Goal: Task Accomplishment & Management: Use online tool/utility

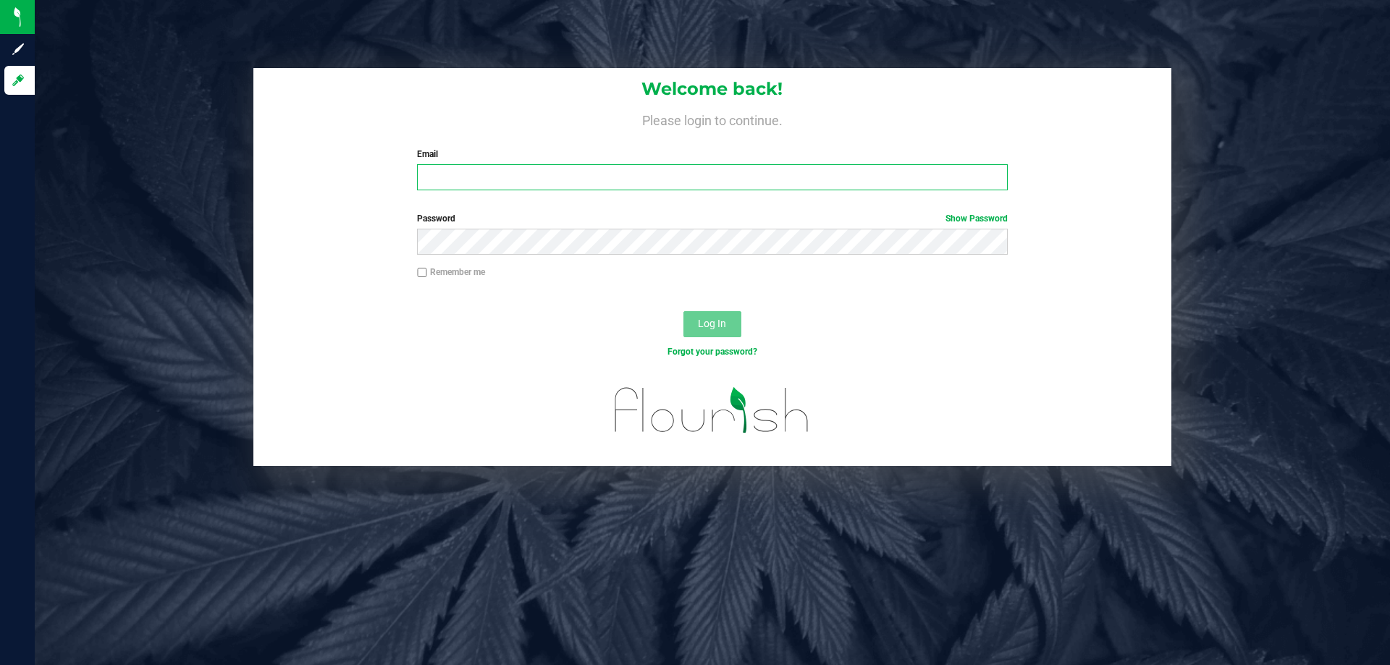
click at [466, 177] on input "Email" at bounding box center [712, 177] width 590 height 26
type input "[EMAIL_ADDRESS][DOMAIN_NAME]"
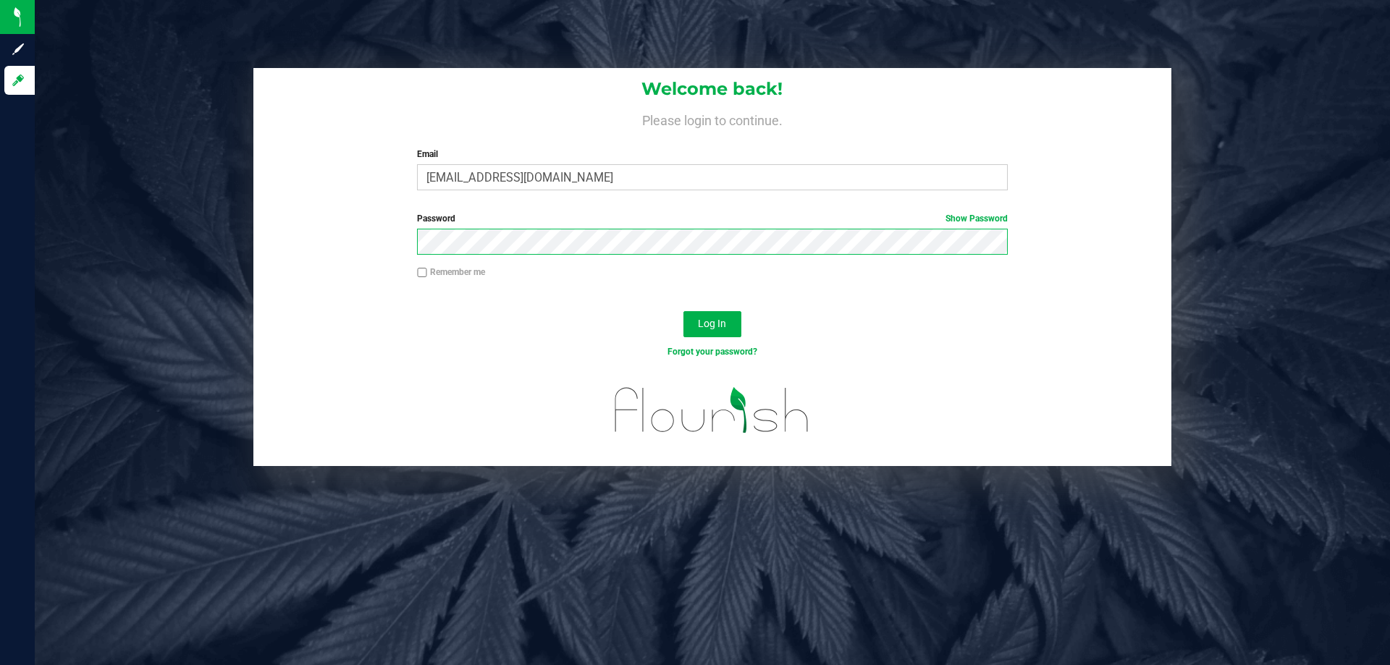
click at [683, 311] on button "Log In" at bounding box center [712, 324] width 58 height 26
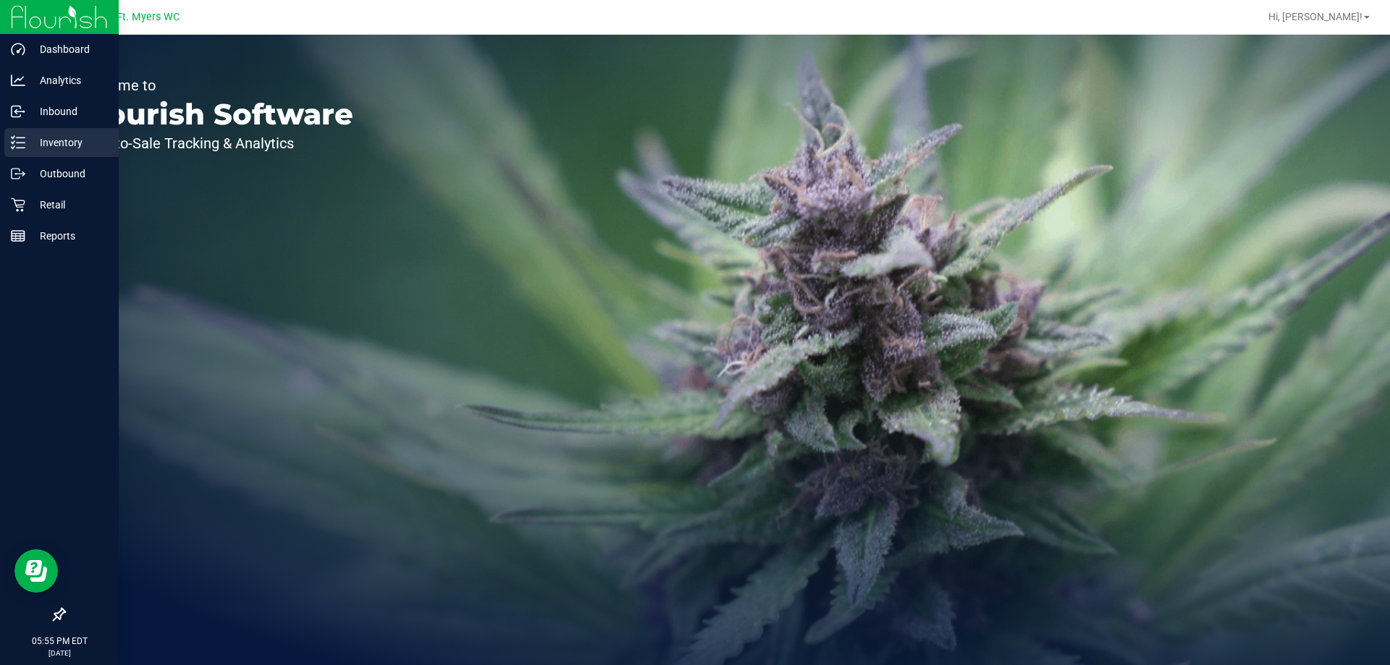
click at [59, 151] on div "Inventory" at bounding box center [61, 142] width 114 height 29
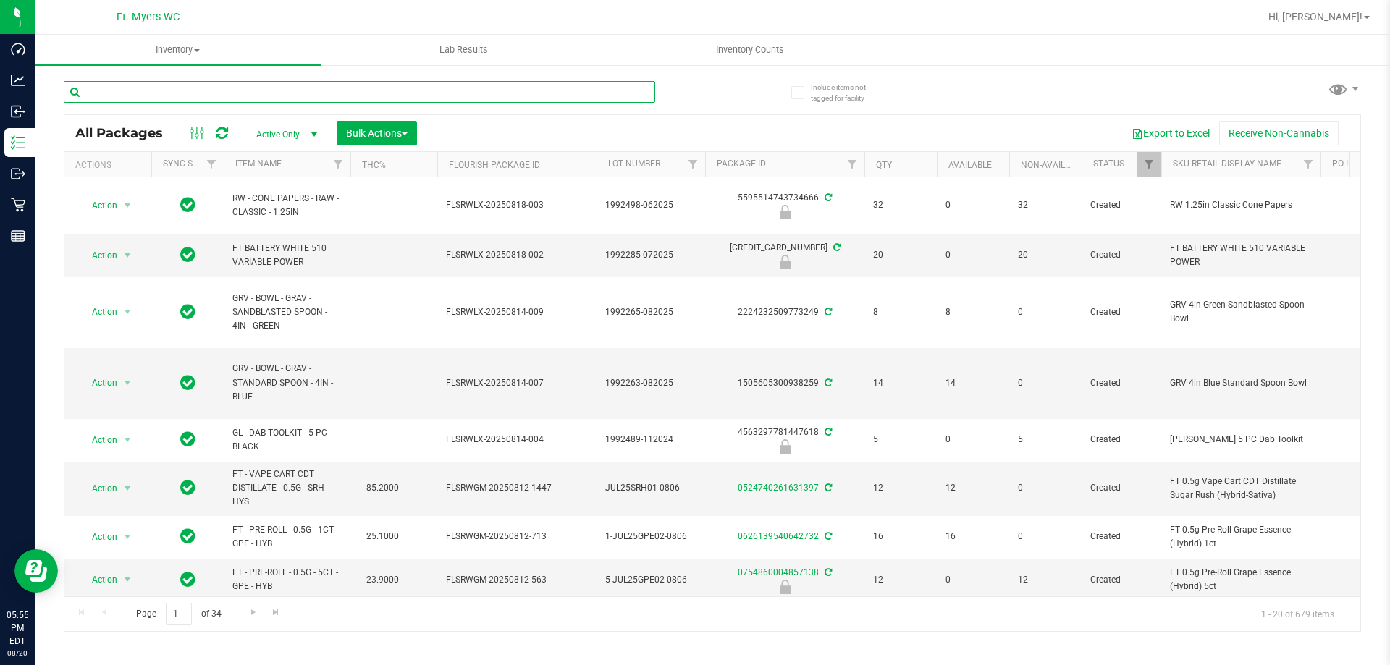
click at [219, 85] on input "text" at bounding box center [359, 92] width 591 height 22
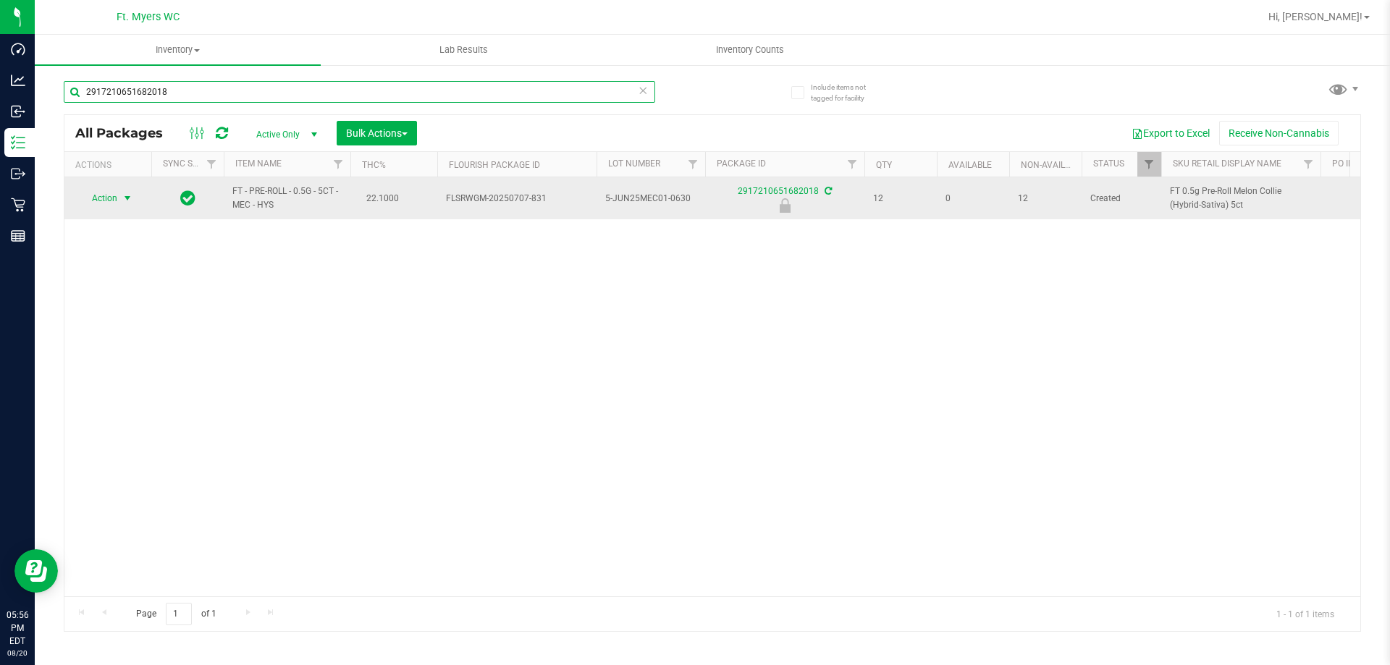
type input "2917210651682018"
click at [127, 195] on span "select" at bounding box center [128, 199] width 12 height 12
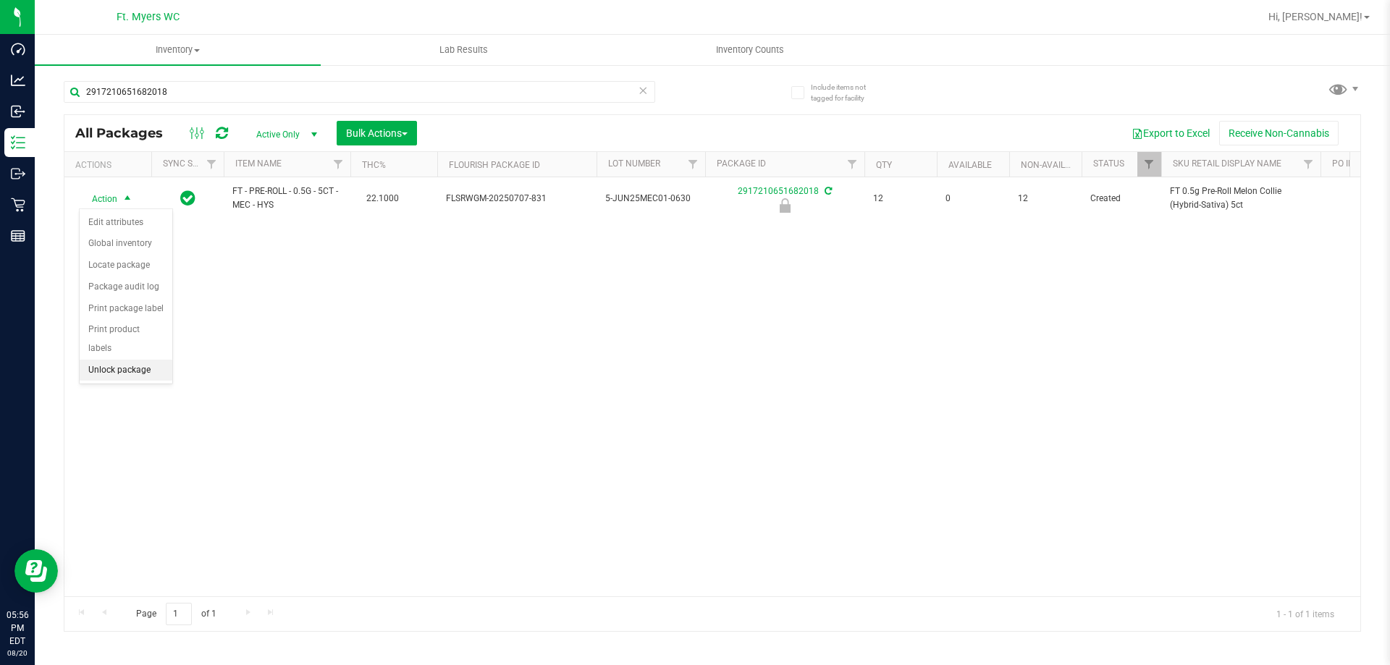
click at [156, 360] on li "Unlock package" at bounding box center [126, 371] width 93 height 22
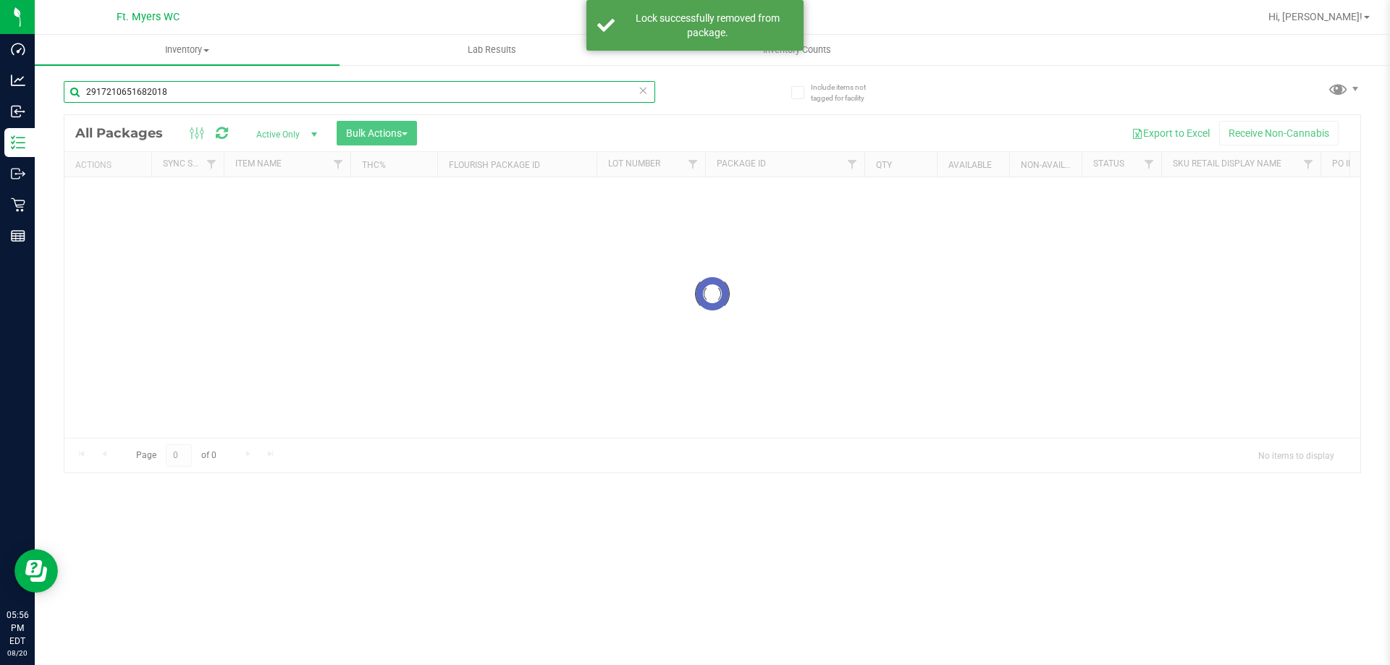
click at [277, 96] on div "Inventory All packages All inventory Waste log Create inventory Lab Results Inv…" at bounding box center [712, 350] width 1355 height 630
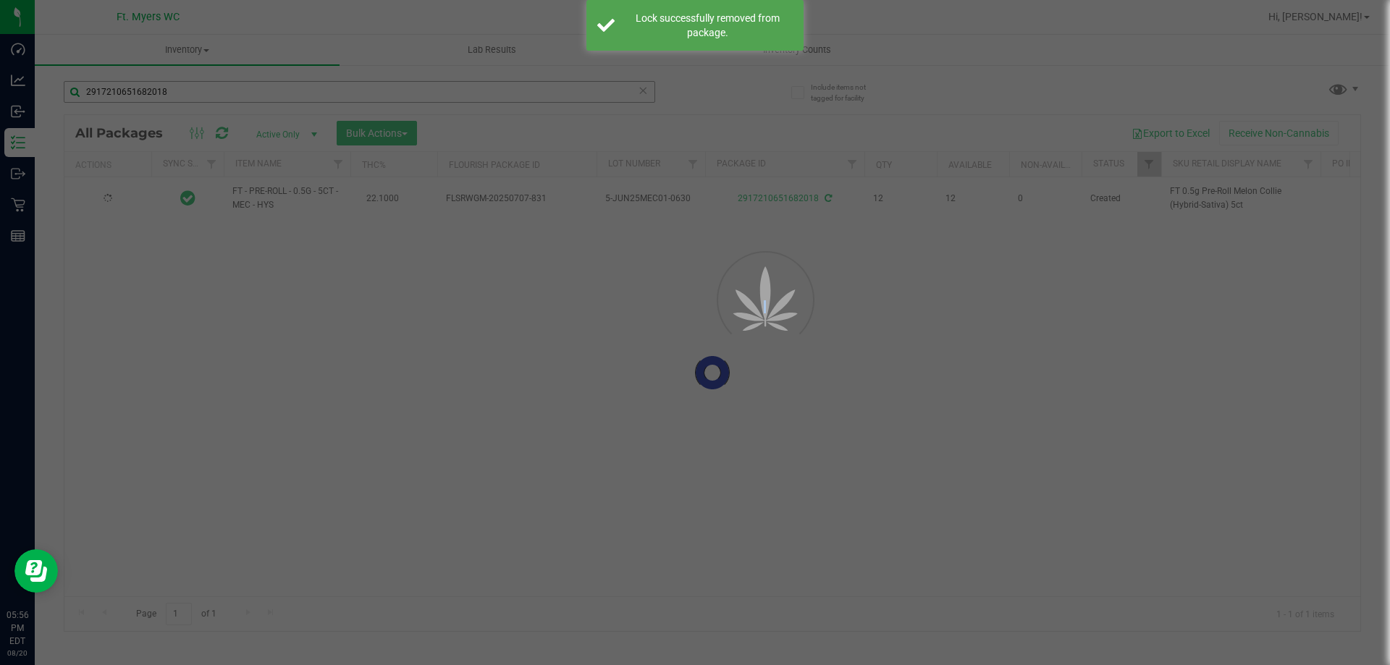
click at [277, 96] on div at bounding box center [695, 332] width 1390 height 665
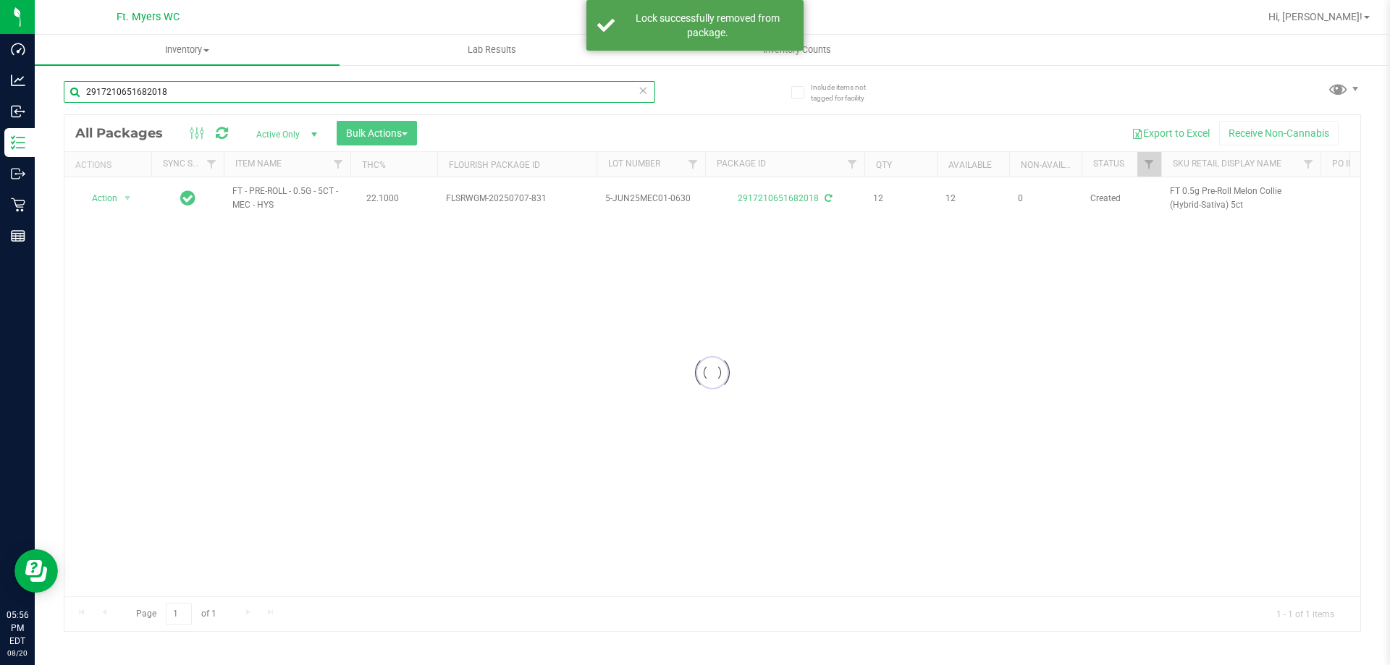
click at [278, 89] on input "2917210651682018" at bounding box center [359, 92] width 591 height 22
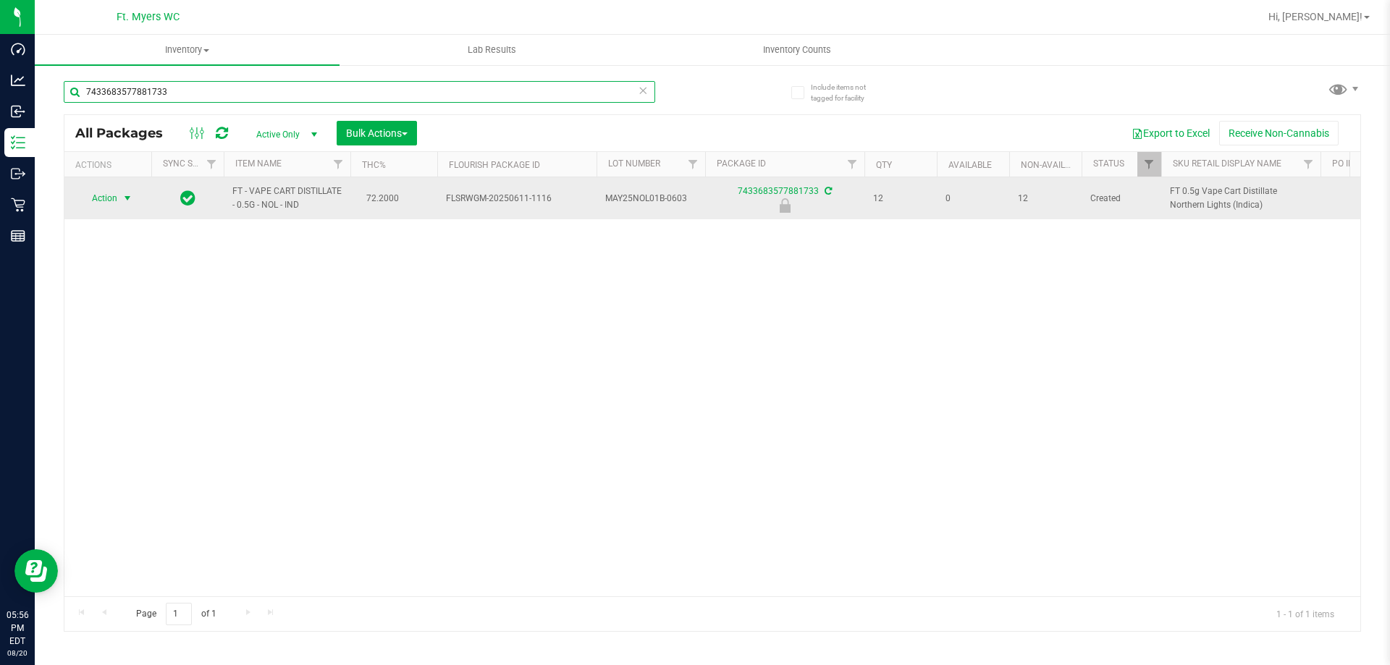
type input "7433683577881733"
click at [132, 201] on span "select" at bounding box center [128, 199] width 12 height 12
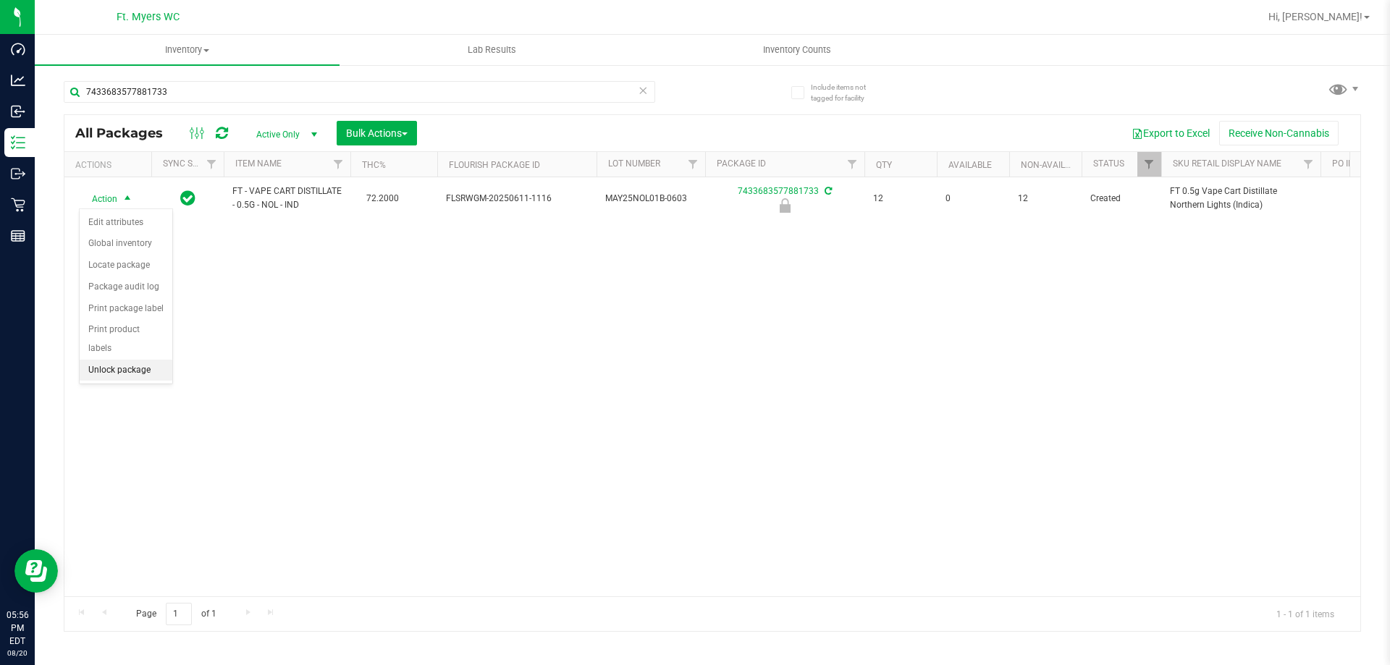
click at [149, 360] on li "Unlock package" at bounding box center [126, 371] width 93 height 22
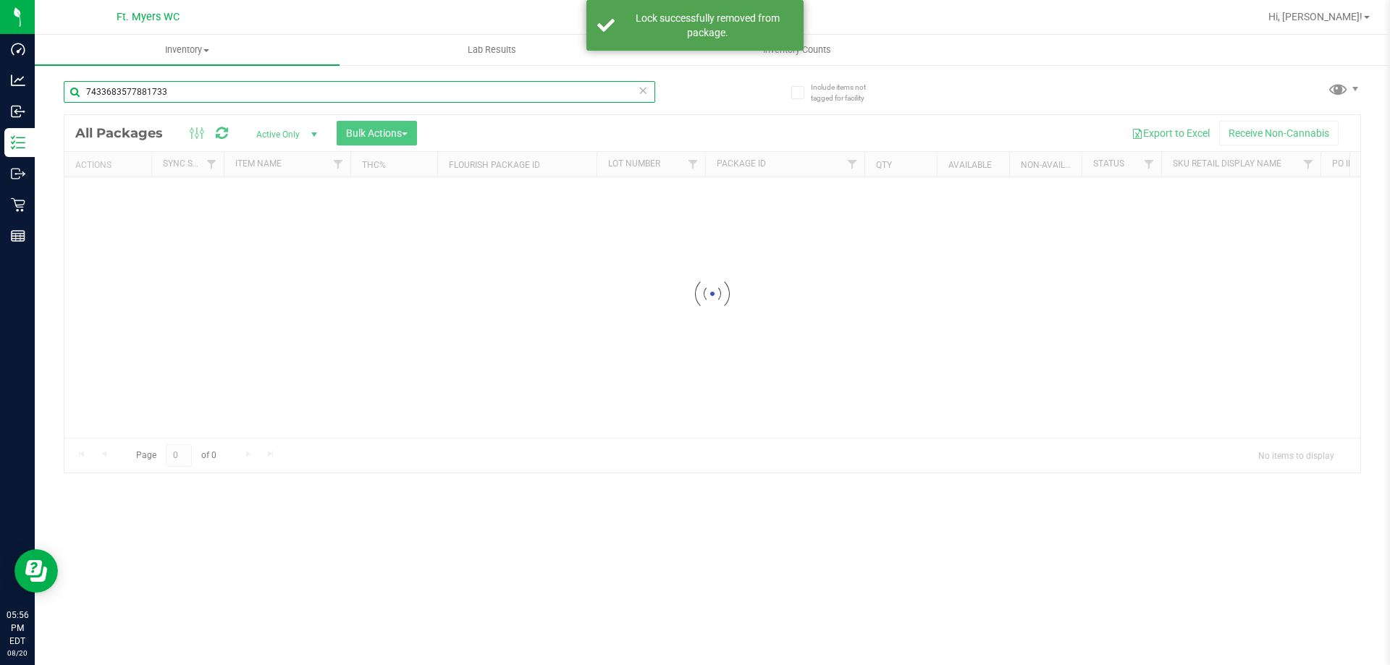
click at [290, 97] on input "7433683577881733" at bounding box center [359, 92] width 591 height 22
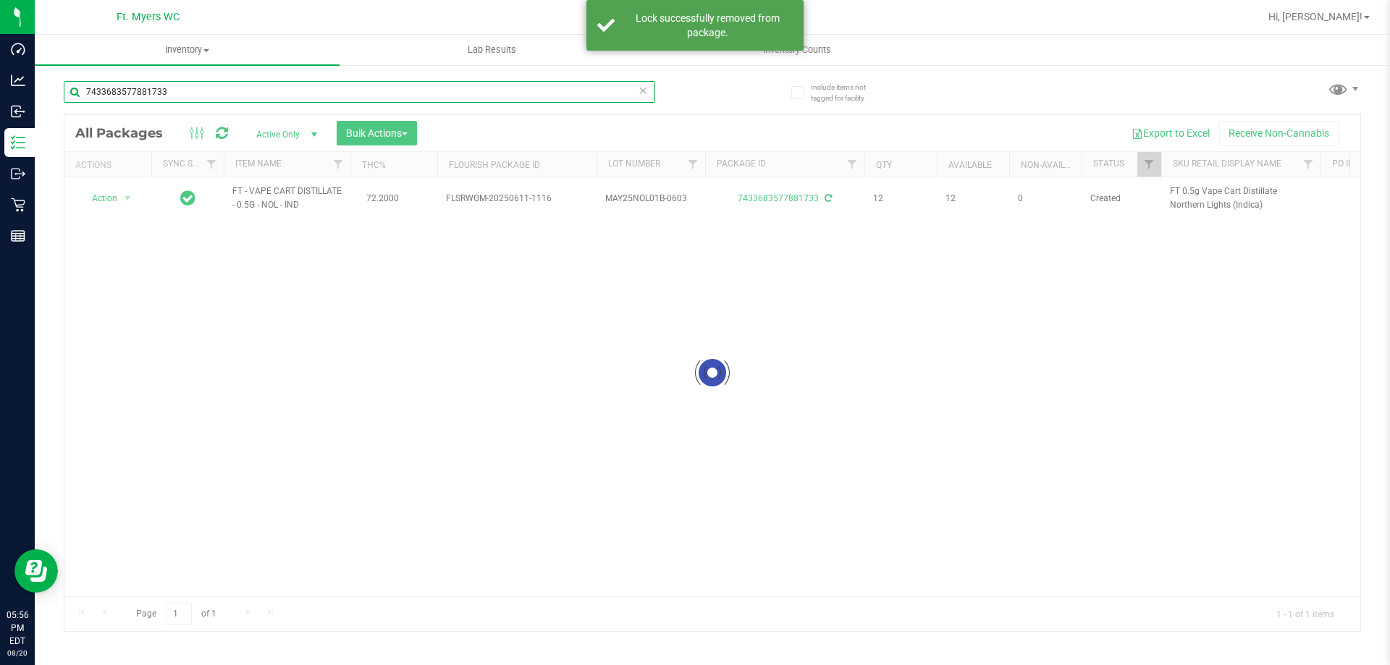
click at [290, 97] on input "7433683577881733" at bounding box center [359, 92] width 591 height 22
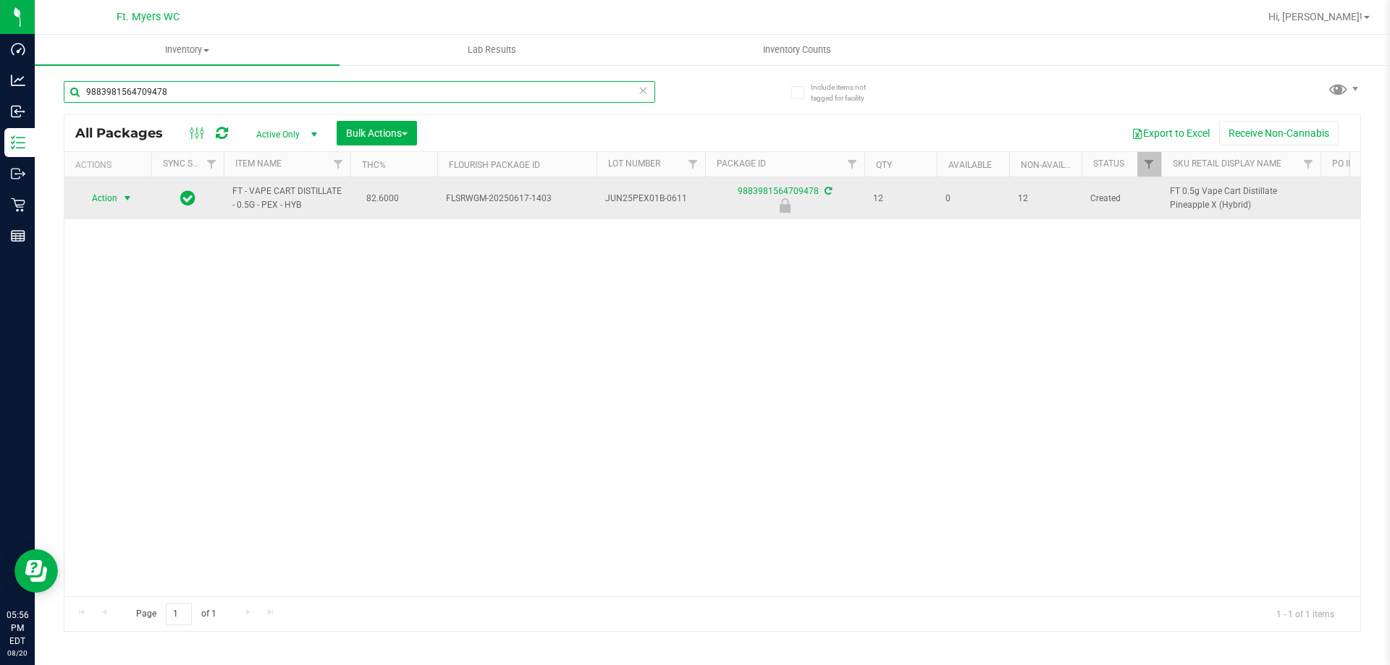
type input "9883981564709478"
click at [119, 193] on span "select" at bounding box center [128, 198] width 18 height 20
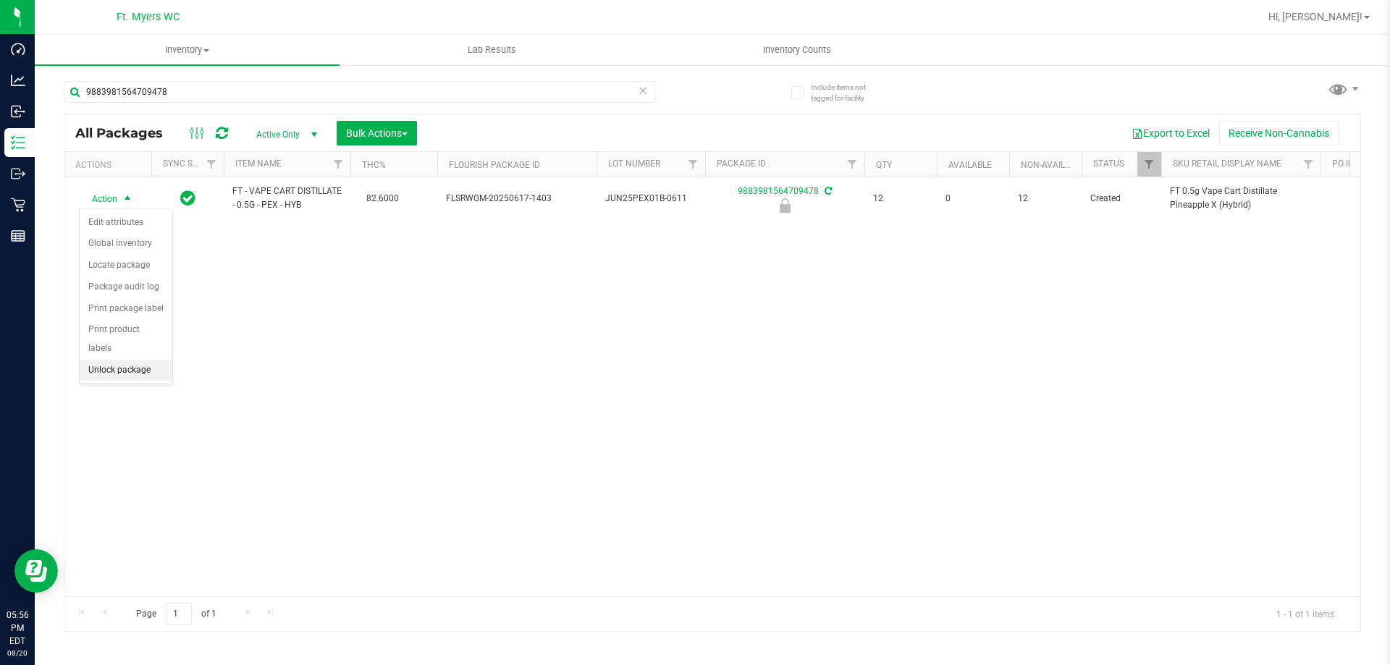
click at [143, 360] on li "Unlock package" at bounding box center [126, 371] width 93 height 22
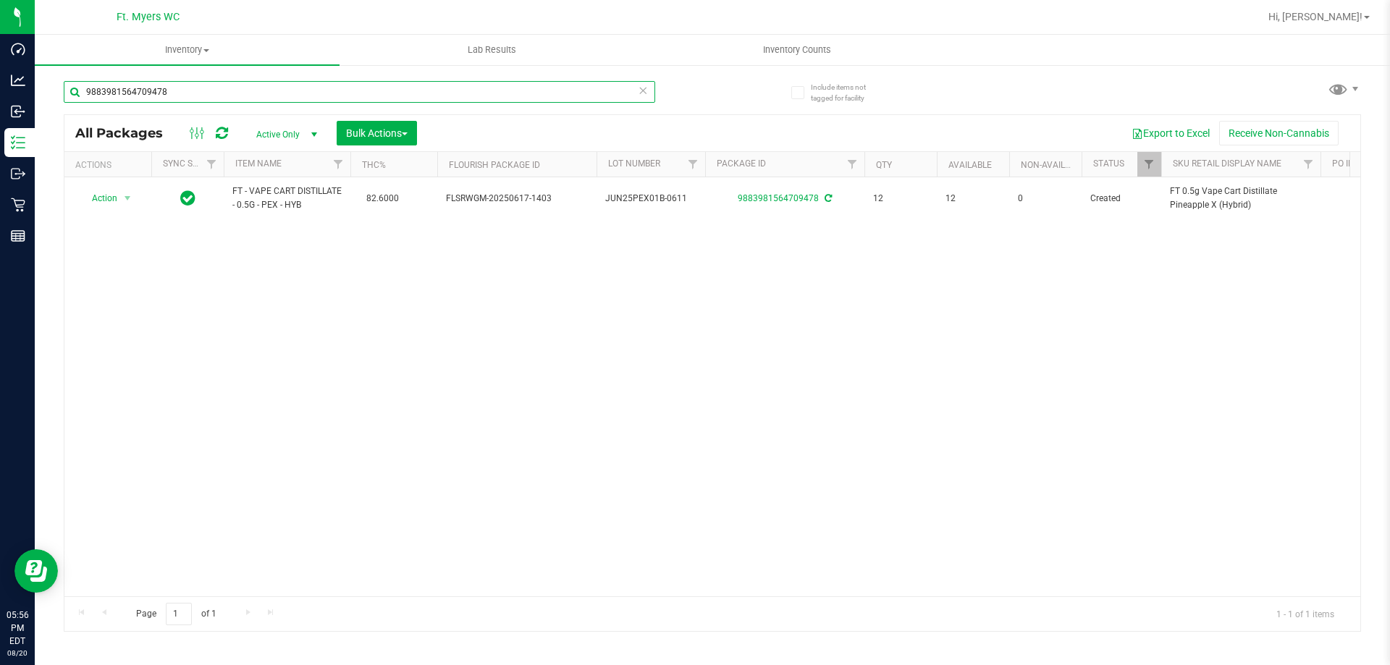
click at [182, 102] on input "9883981564709478" at bounding box center [359, 92] width 591 height 22
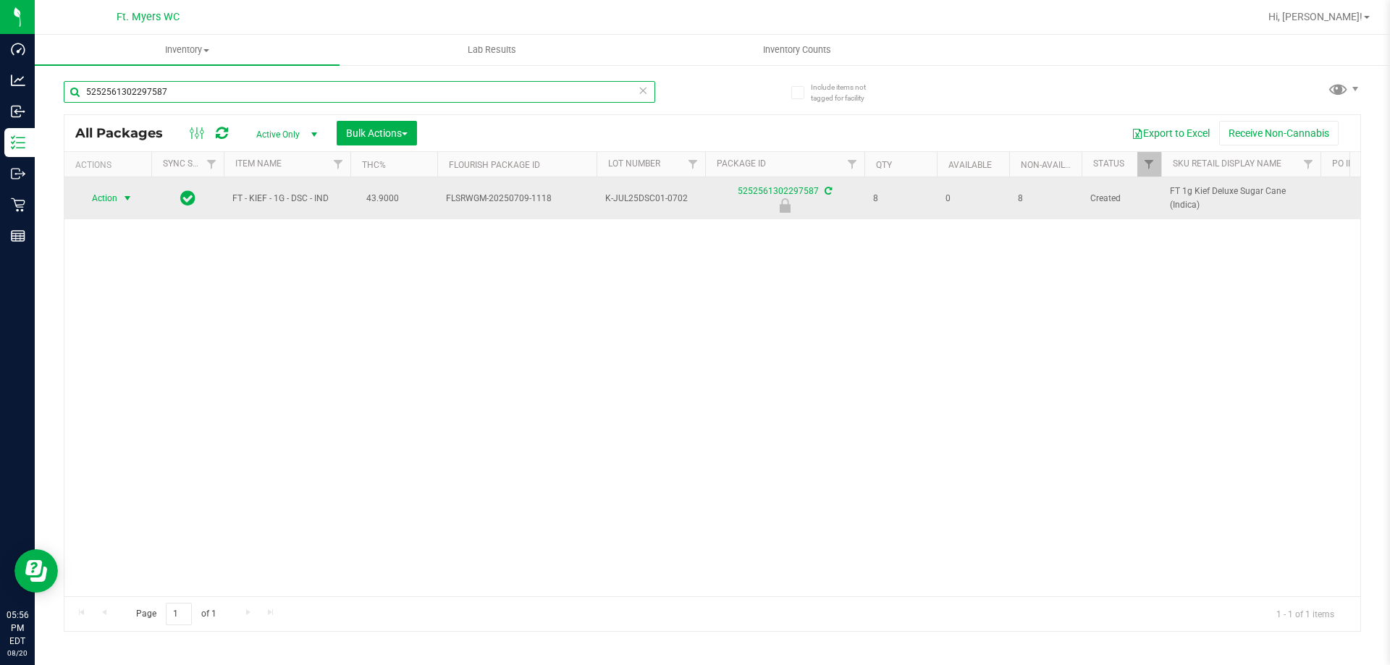
type input "5252561302297587"
click at [119, 195] on span "select" at bounding box center [128, 198] width 18 height 20
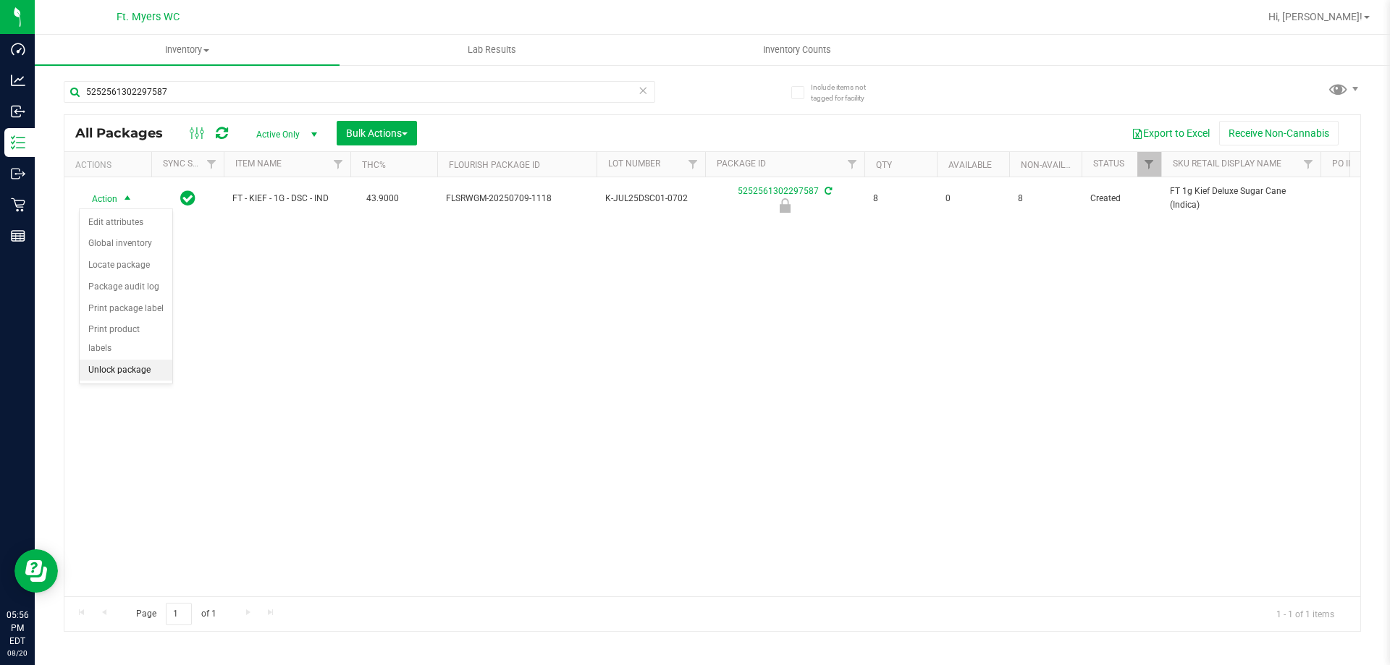
click at [132, 360] on li "Unlock package" at bounding box center [126, 371] width 93 height 22
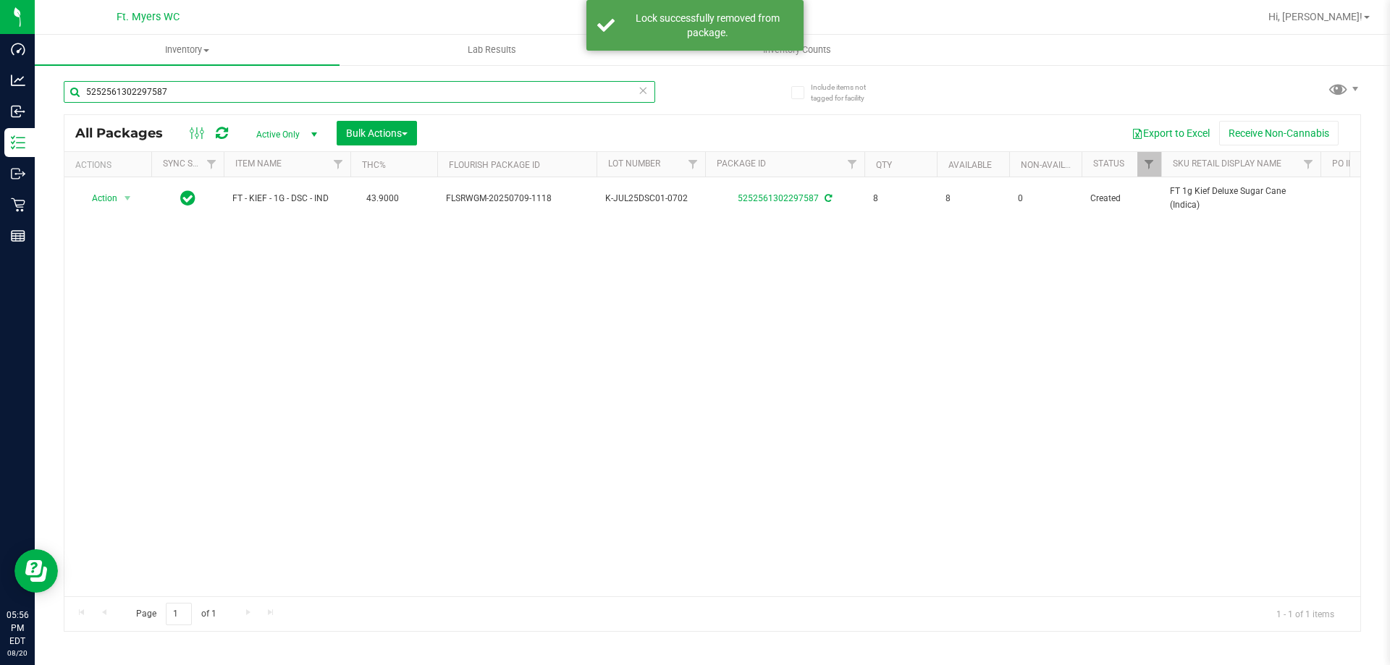
click at [221, 96] on input "5252561302297587" at bounding box center [359, 92] width 591 height 22
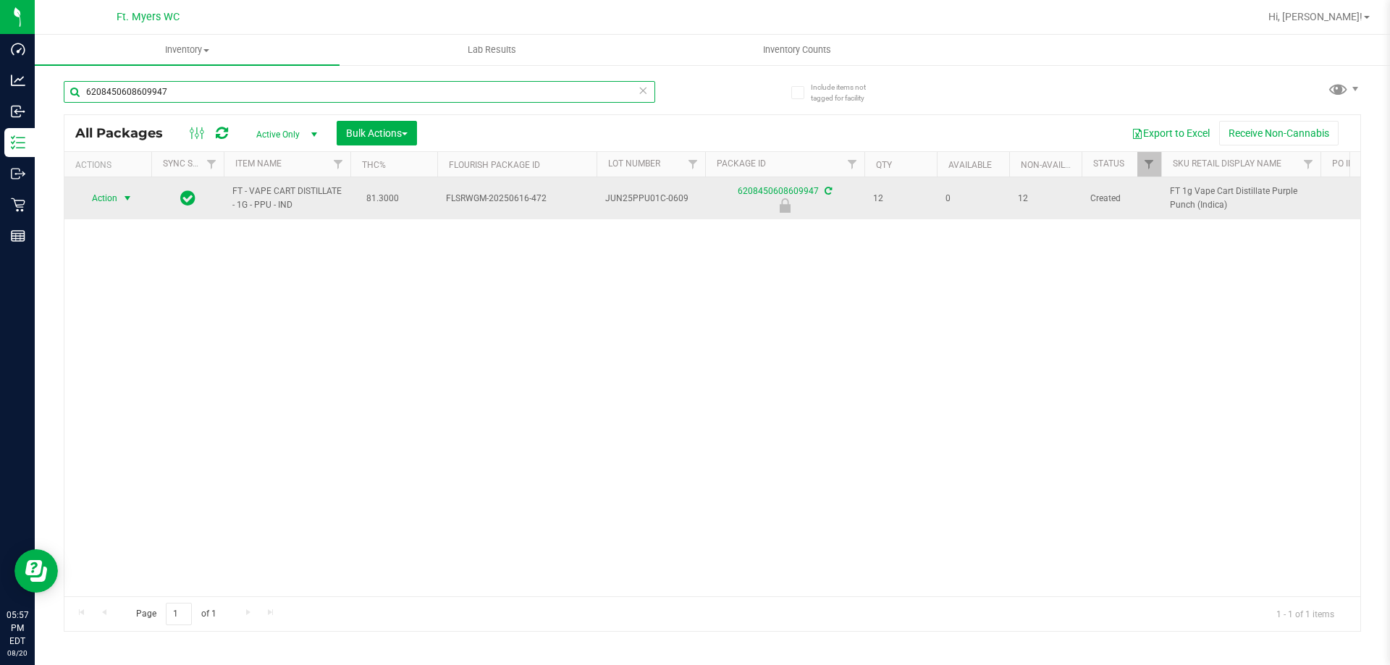
type input "6208450608609947"
click at [125, 198] on span "select" at bounding box center [128, 199] width 12 height 12
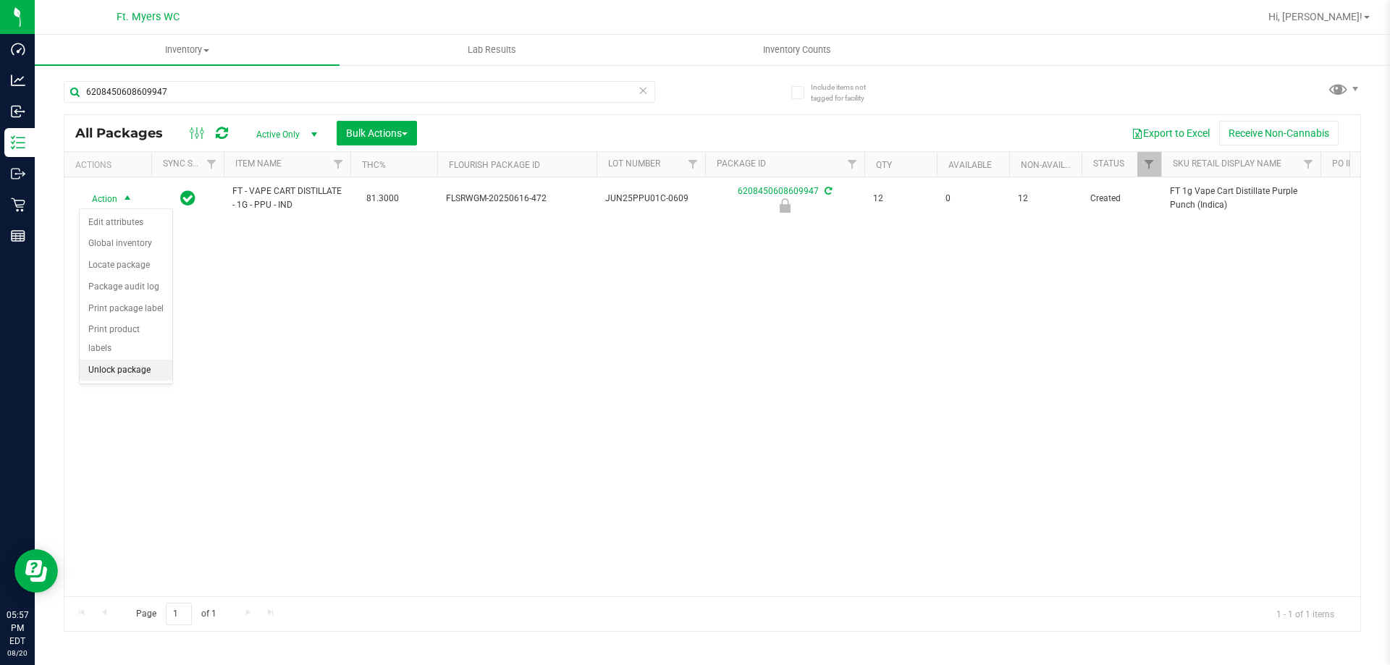
click at [153, 360] on li "Unlock package" at bounding box center [126, 371] width 93 height 22
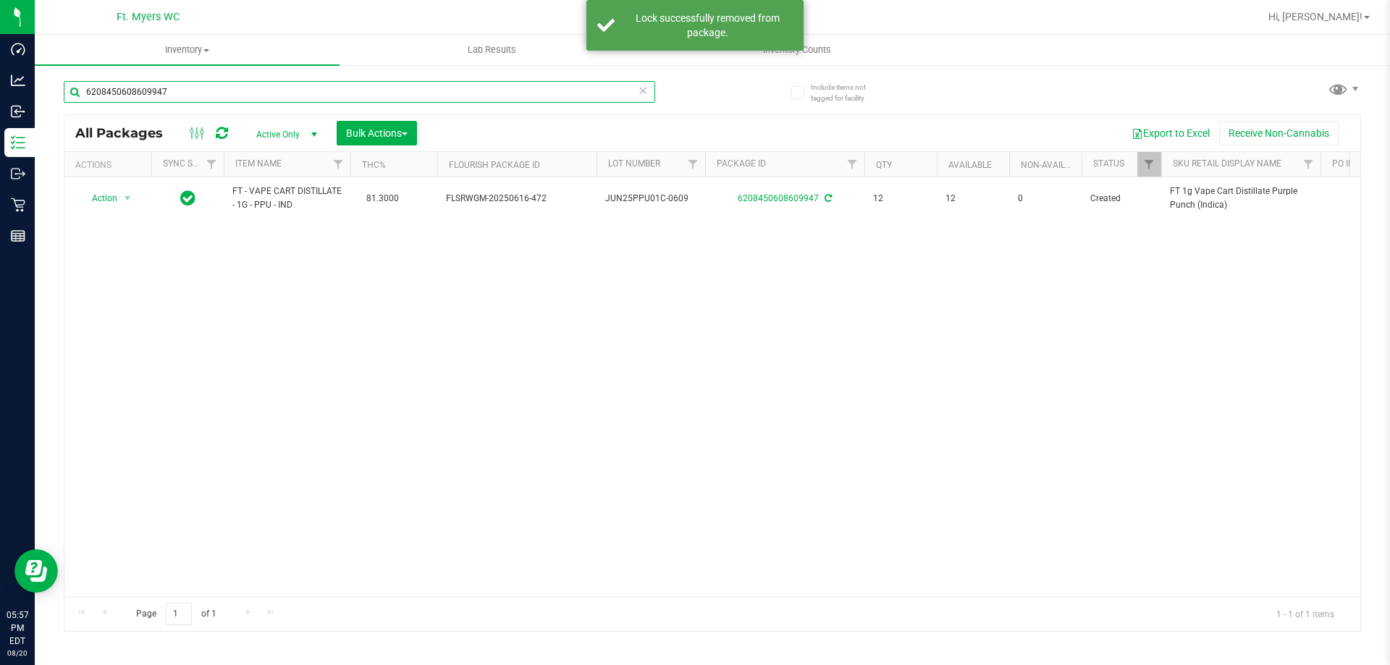
click at [189, 90] on input "6208450608609947" at bounding box center [359, 92] width 591 height 22
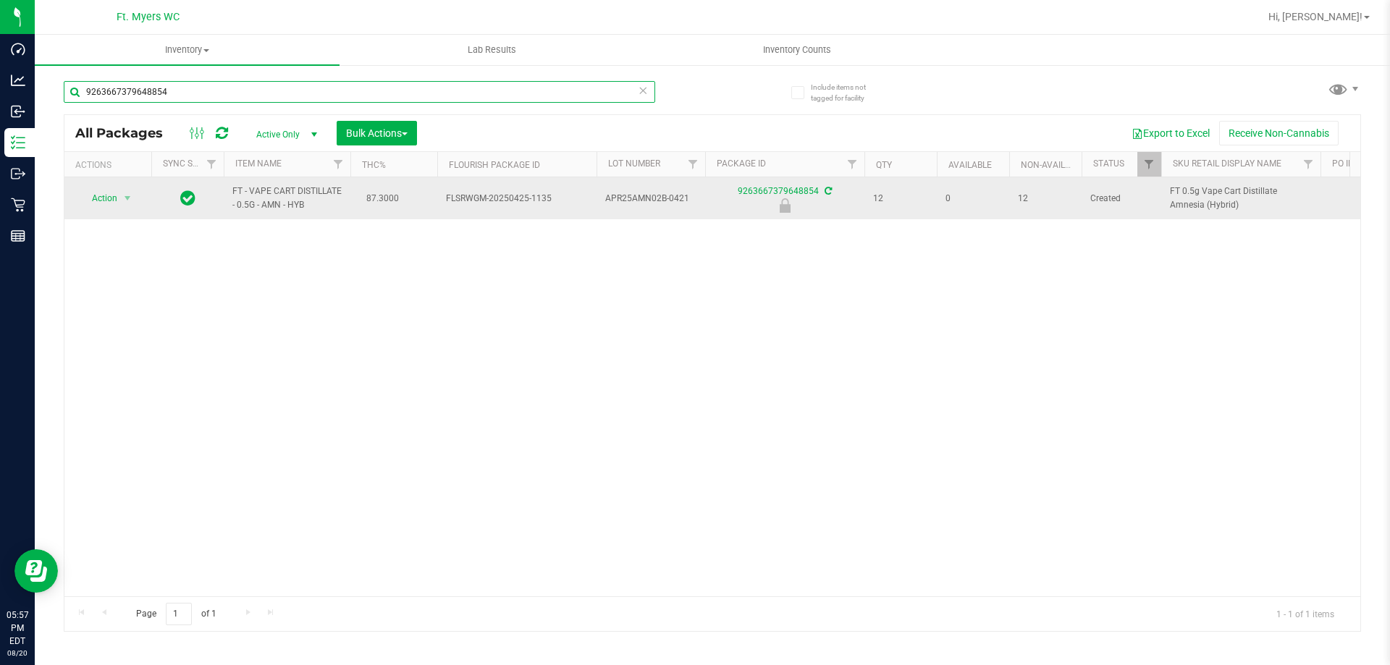
type input "9263667379648854"
click at [114, 209] on td "Action Action Edit attributes Global inventory Locate package Package audit log…" at bounding box center [107, 198] width 87 height 42
click at [110, 191] on span "Action" at bounding box center [98, 198] width 39 height 20
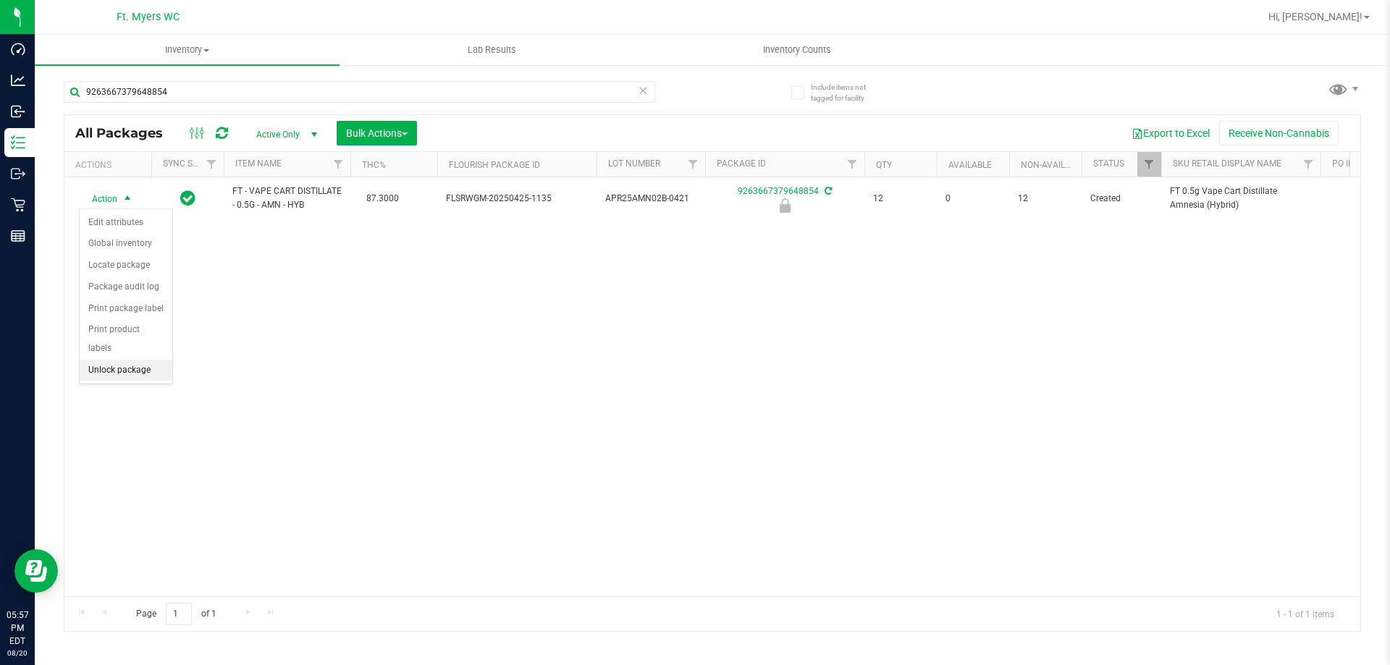
click at [104, 360] on li "Unlock package" at bounding box center [126, 371] width 93 height 22
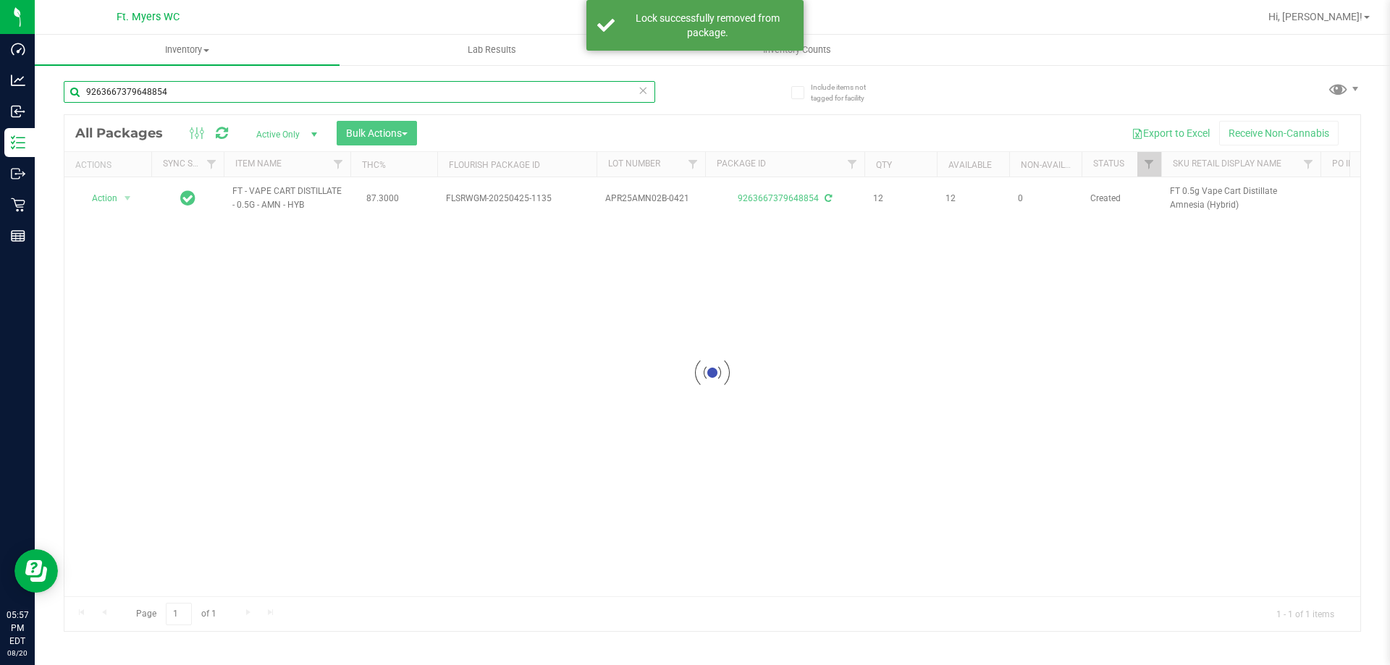
click at [303, 82] on input "9263667379648854" at bounding box center [359, 92] width 591 height 22
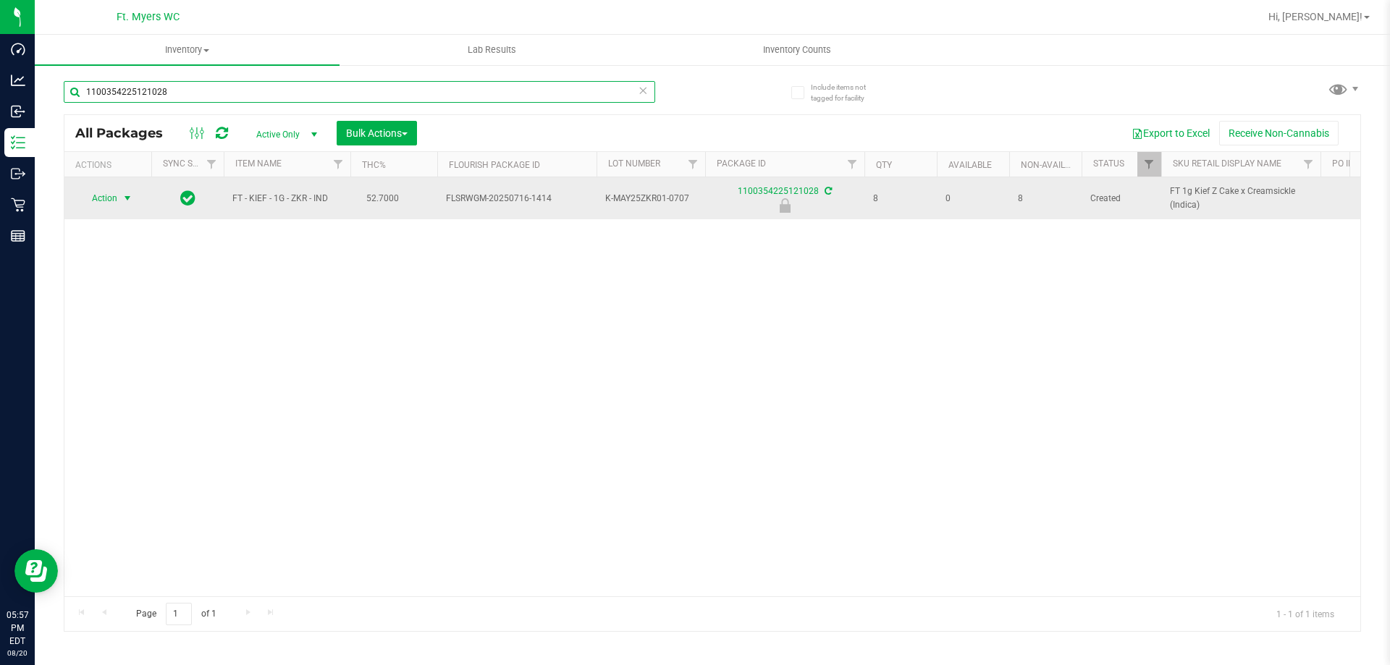
type input "1100354225121028"
click at [117, 193] on span "Action" at bounding box center [98, 198] width 39 height 20
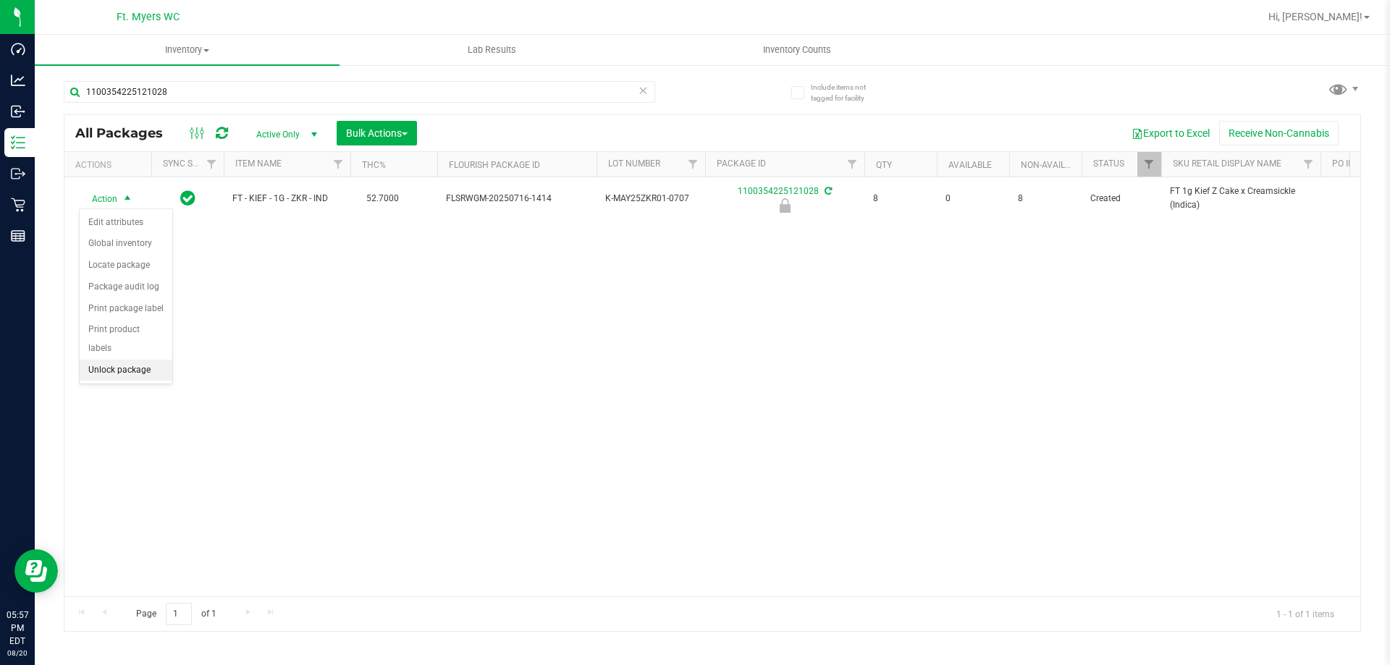
click at [165, 360] on li "Unlock package" at bounding box center [126, 371] width 93 height 22
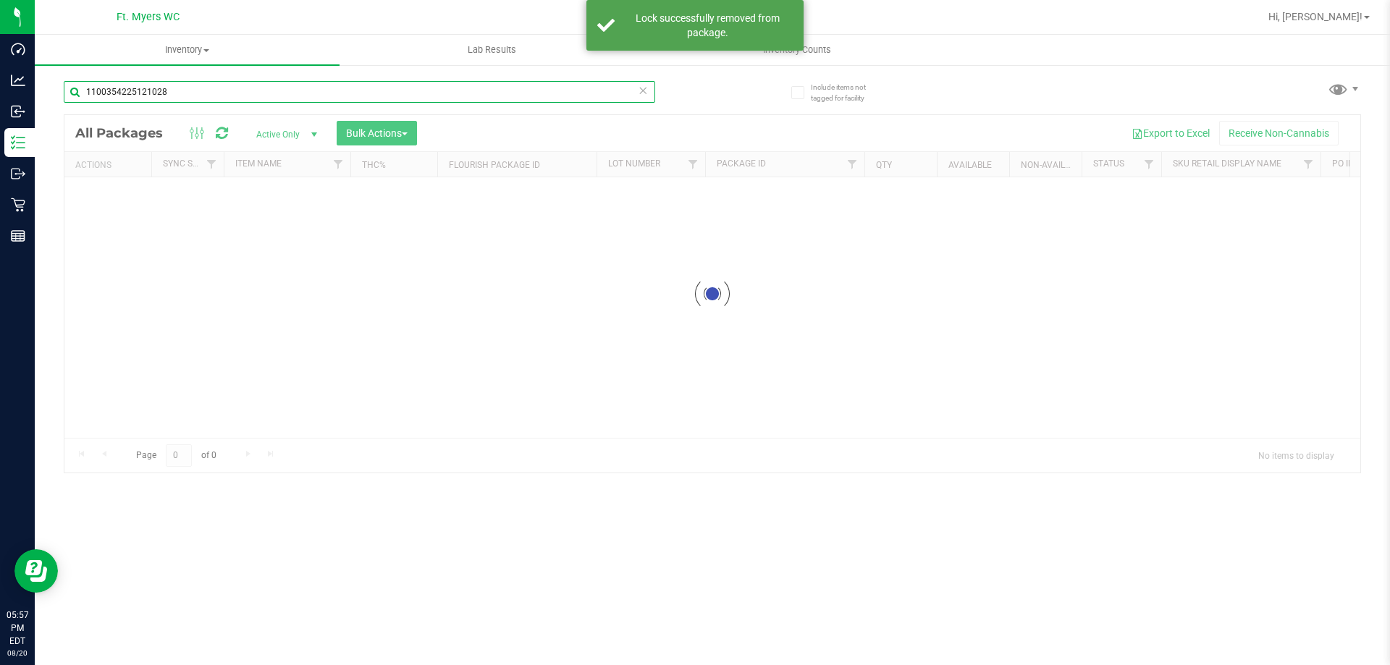
click at [225, 93] on input "1100354225121028" at bounding box center [359, 92] width 591 height 22
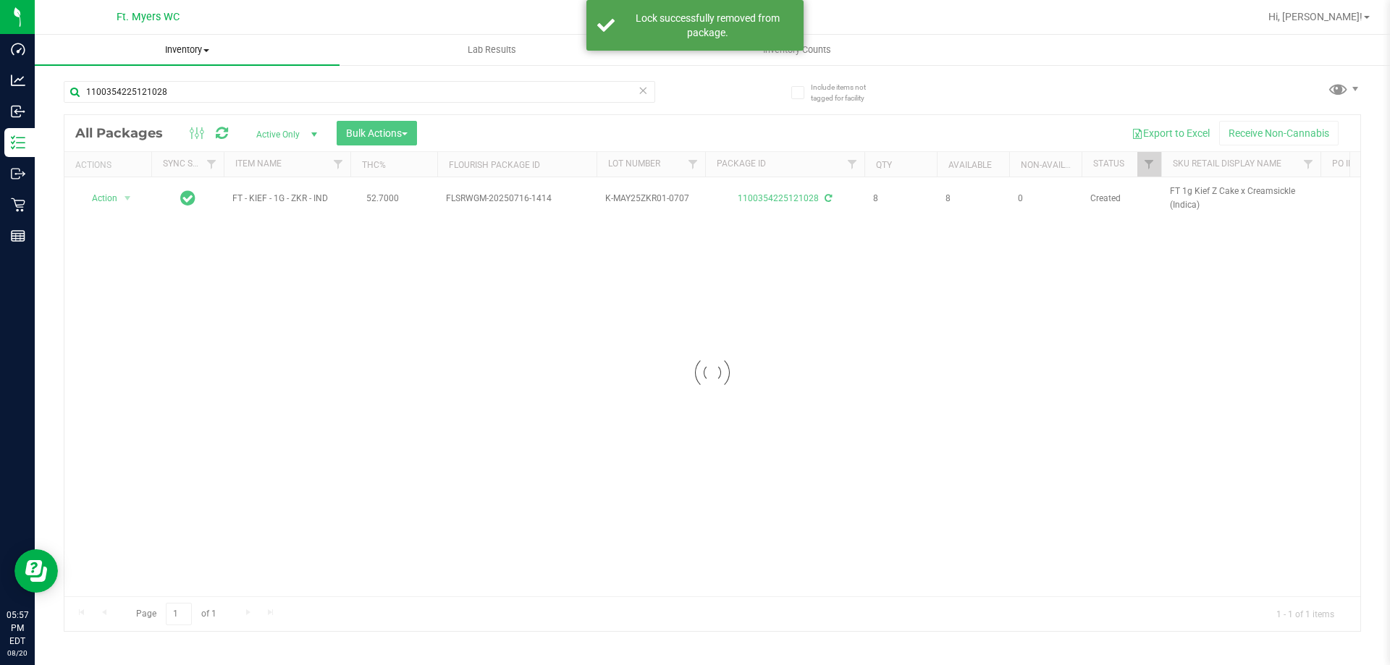
click at [245, 45] on span "Inventory" at bounding box center [187, 49] width 305 height 13
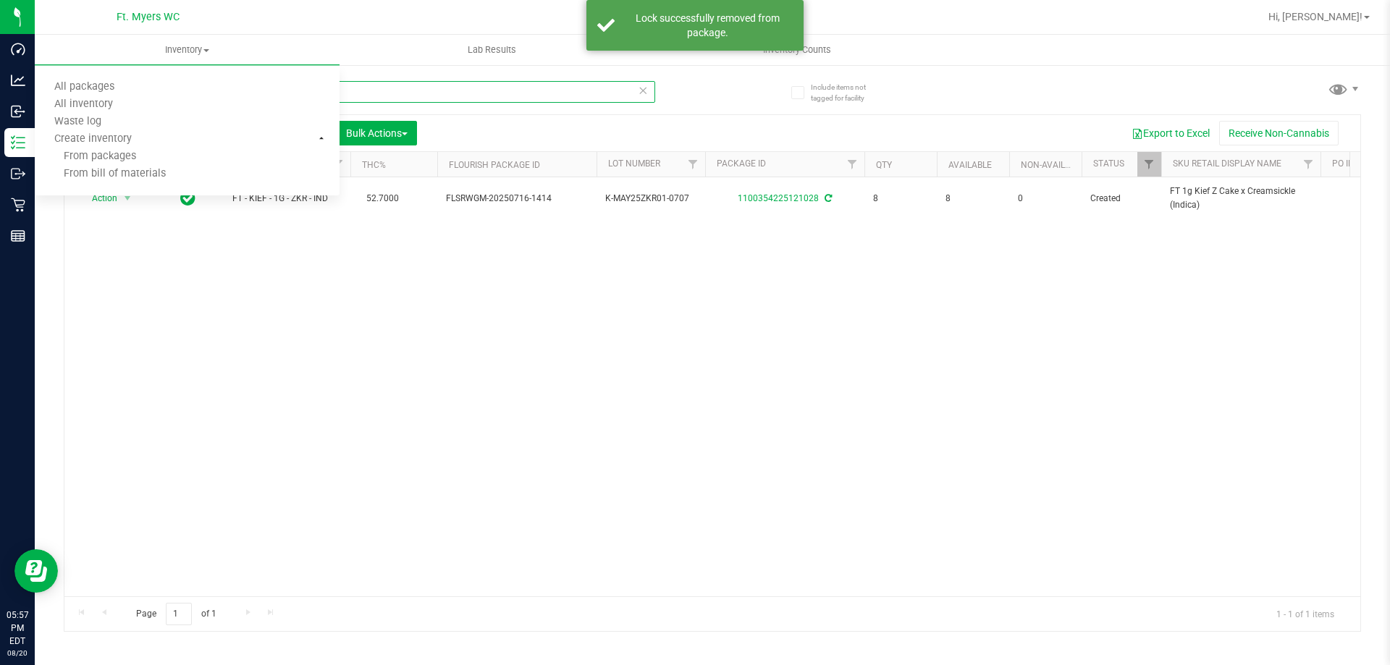
click at [379, 101] on input "1100354225121028" at bounding box center [359, 92] width 591 height 22
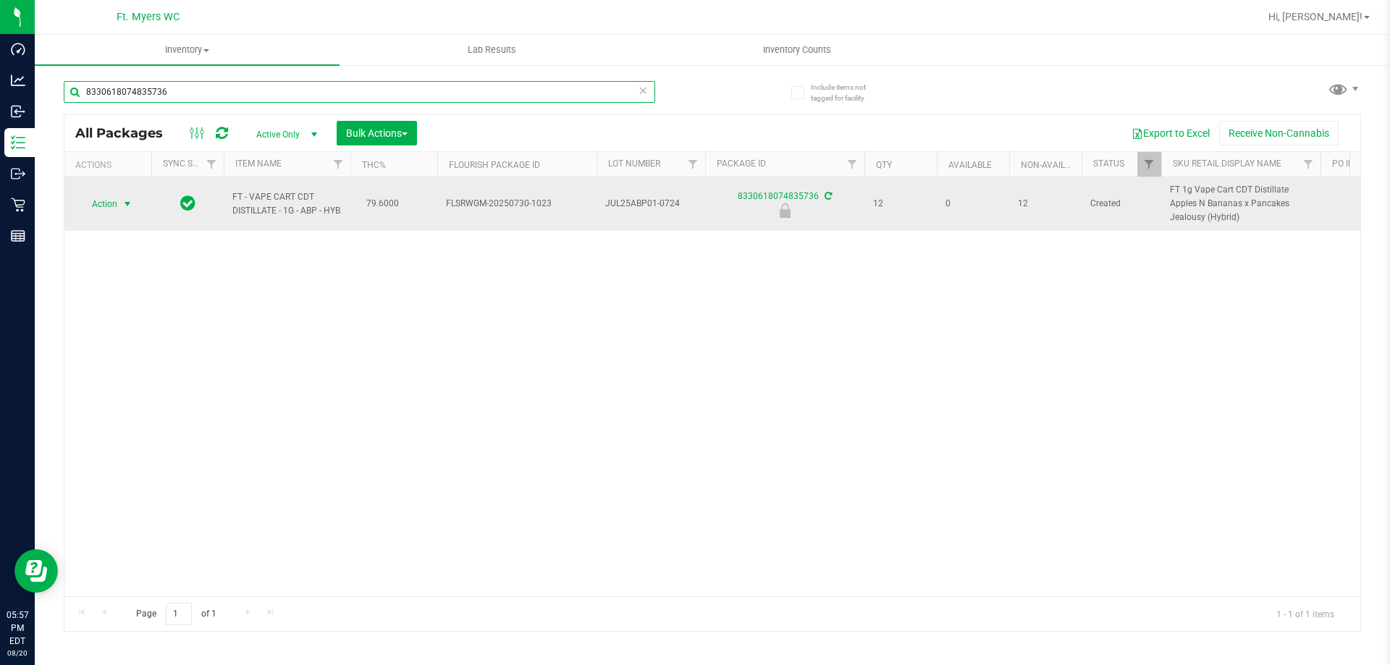
type input "8330618074835736"
click at [135, 204] on span "select" at bounding box center [128, 204] width 18 height 20
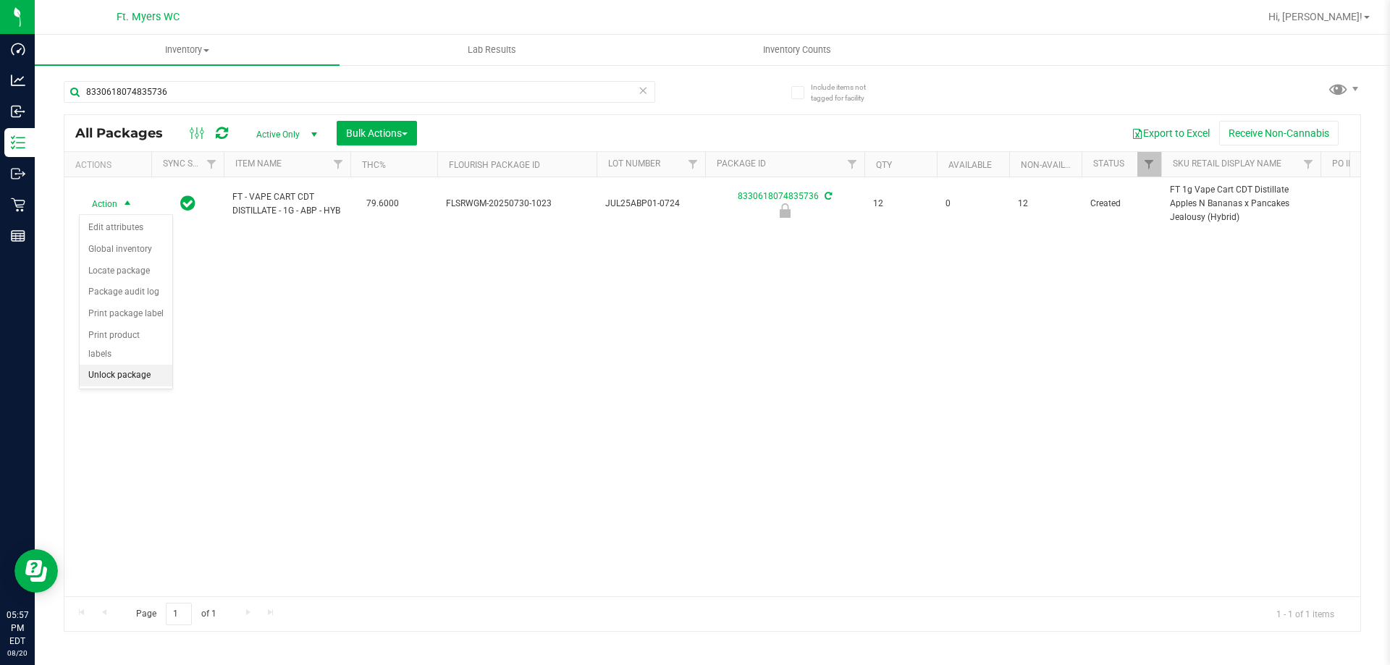
click at [149, 365] on li "Unlock package" at bounding box center [126, 376] width 93 height 22
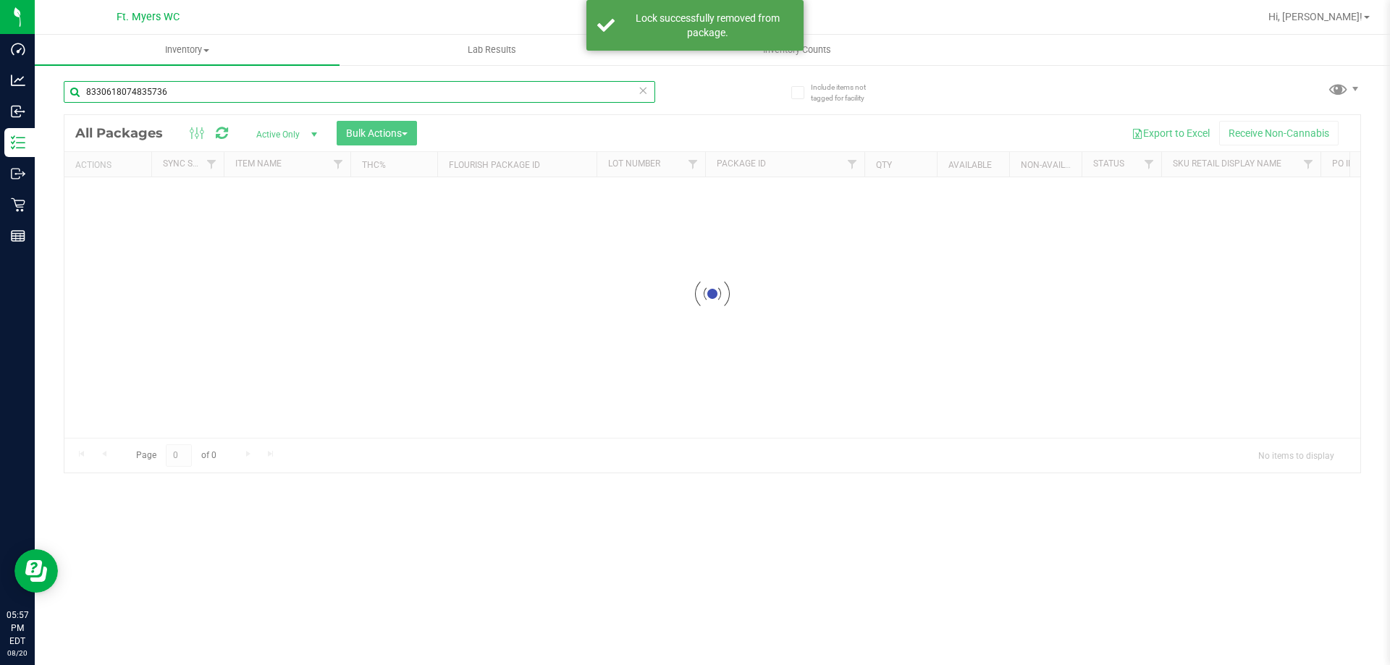
click at [261, 98] on input "8330618074835736" at bounding box center [359, 92] width 591 height 22
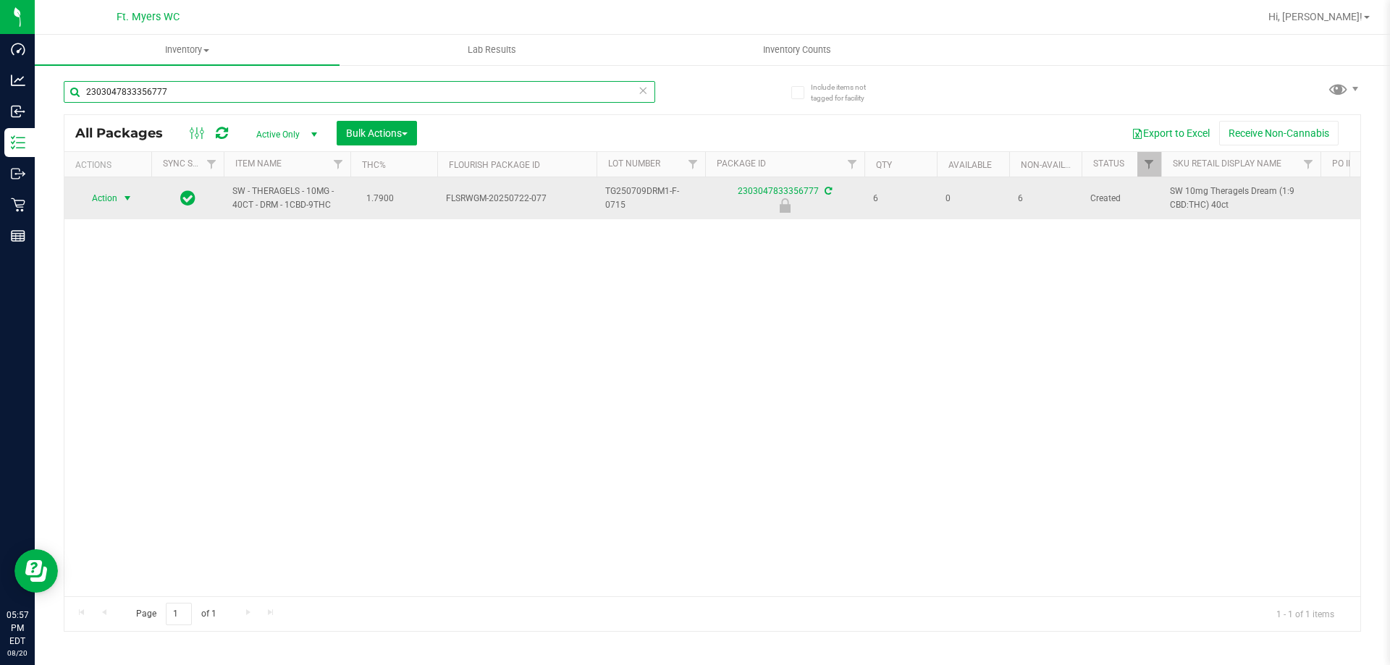
type input "2303047833356777"
click at [132, 191] on span "select" at bounding box center [128, 198] width 18 height 20
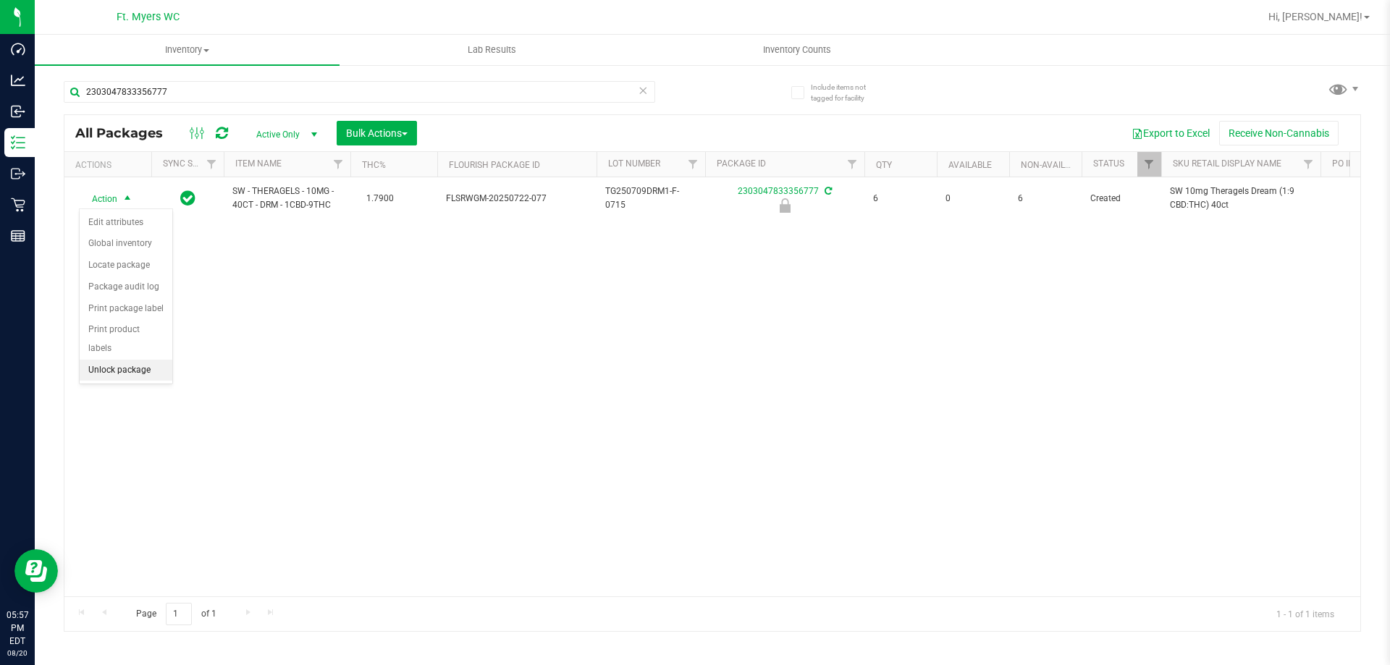
click at [128, 360] on li "Unlock package" at bounding box center [126, 371] width 93 height 22
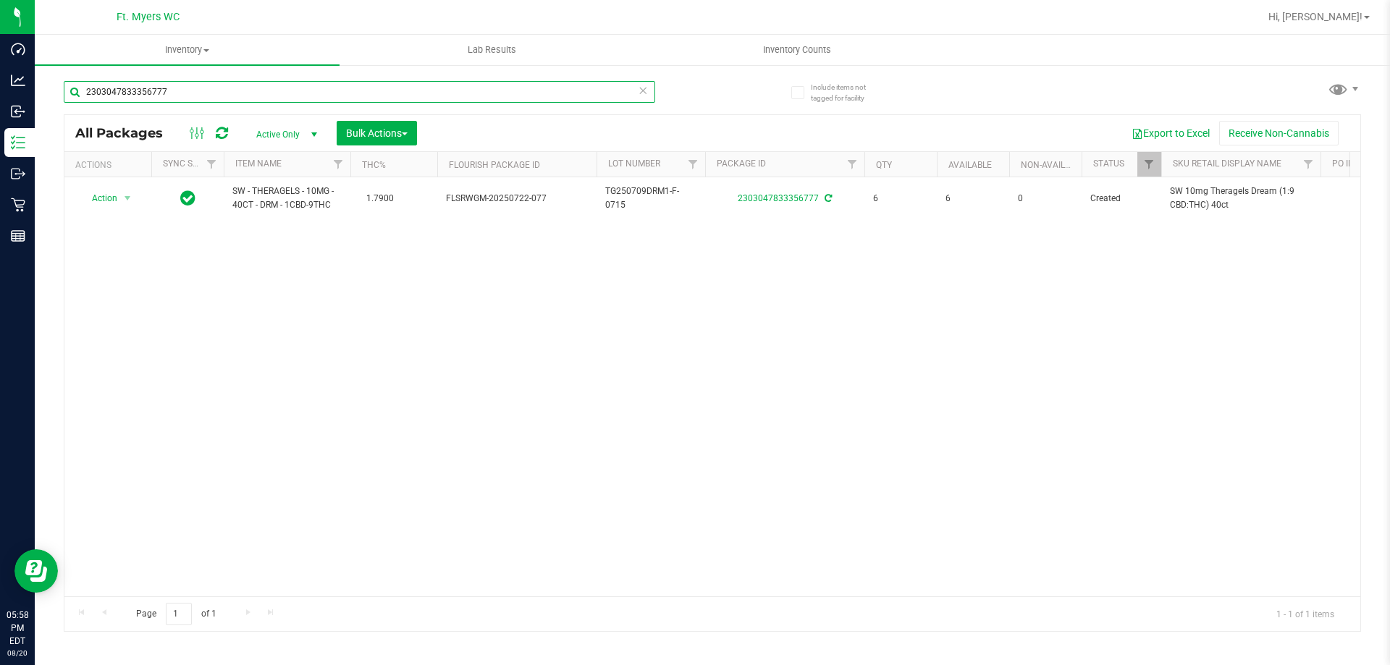
click at [264, 95] on input "2303047833356777" at bounding box center [359, 92] width 591 height 22
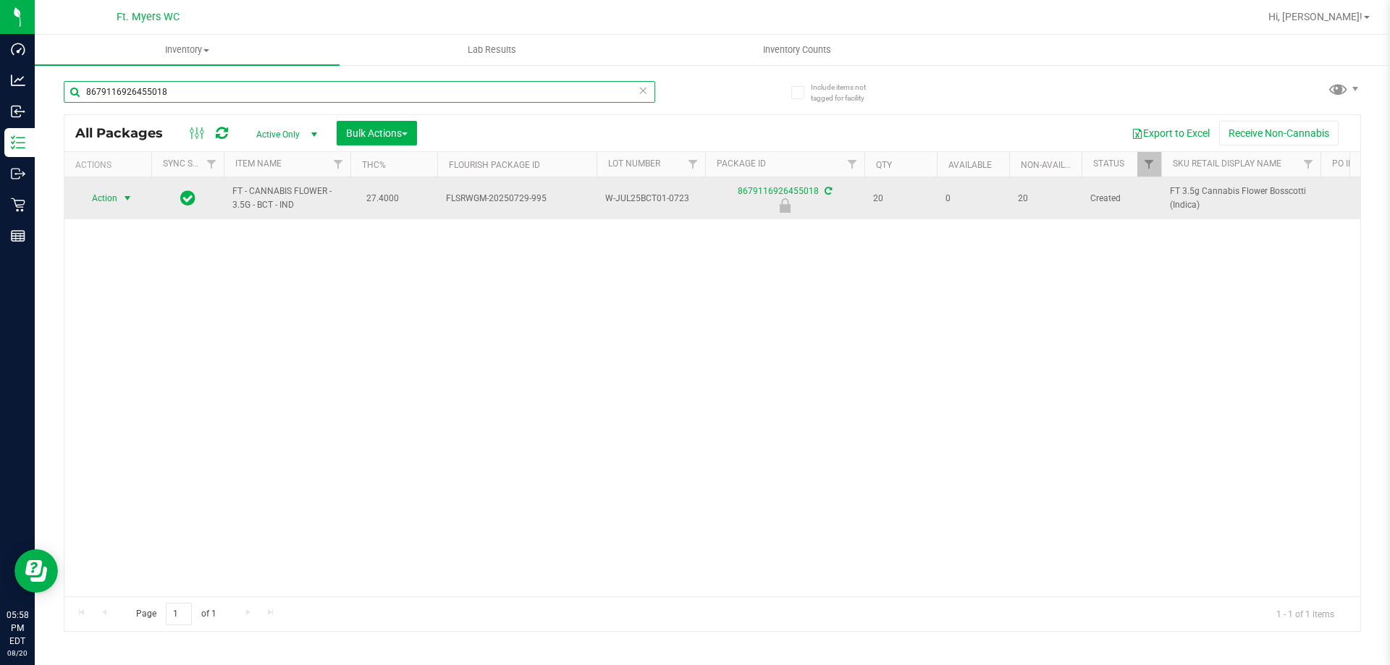
type input "8679116926455018"
click at [124, 198] on span "select" at bounding box center [128, 199] width 12 height 12
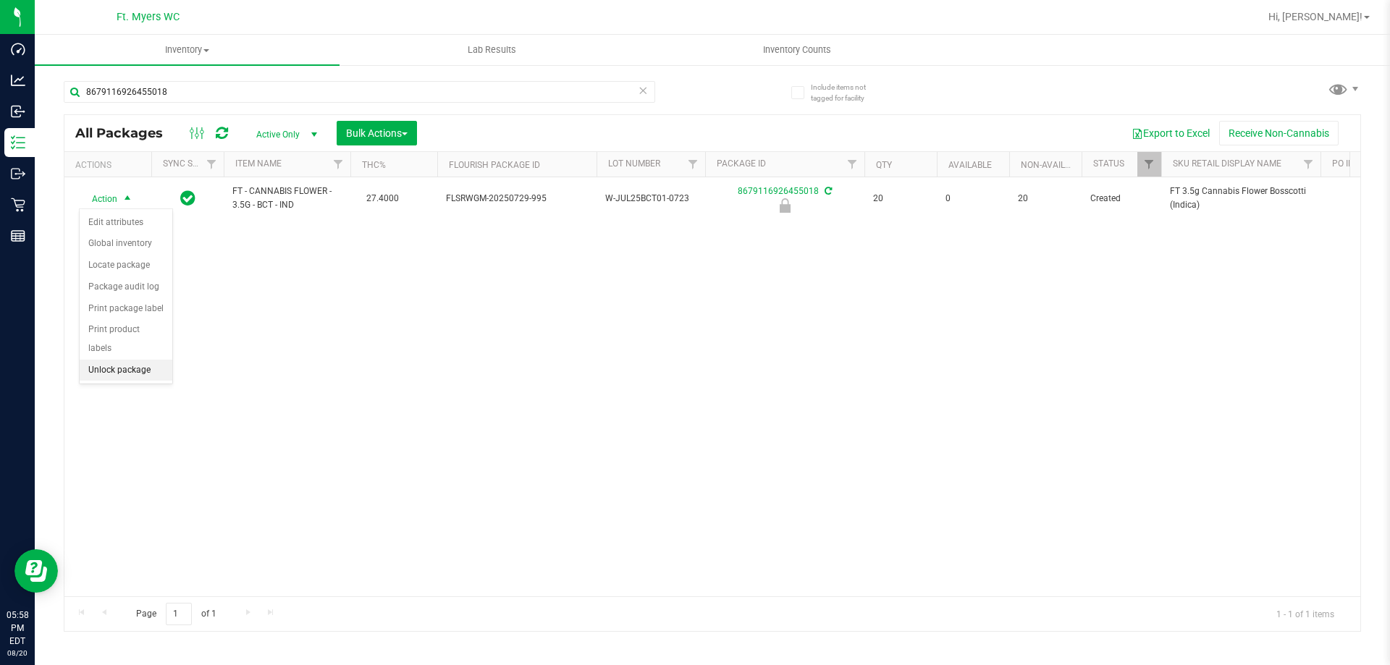
click at [166, 360] on li "Unlock package" at bounding box center [126, 371] width 93 height 22
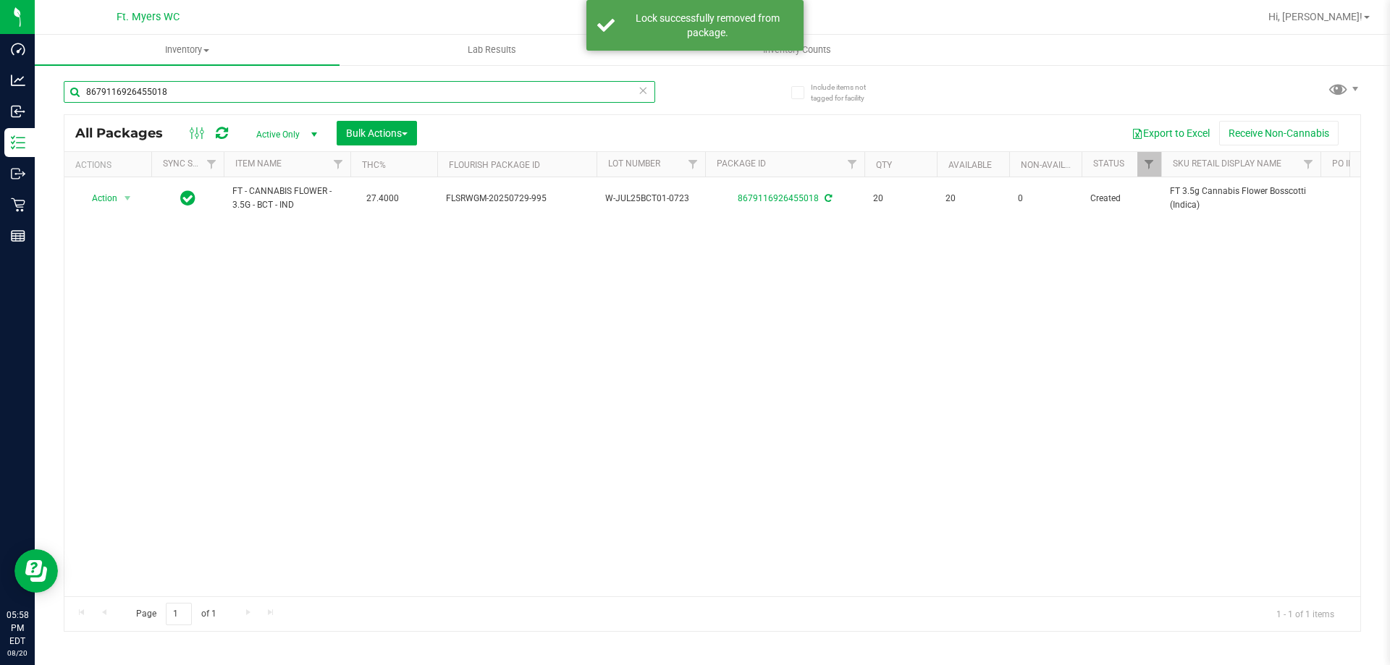
click at [214, 98] on input "8679116926455018" at bounding box center [359, 92] width 591 height 22
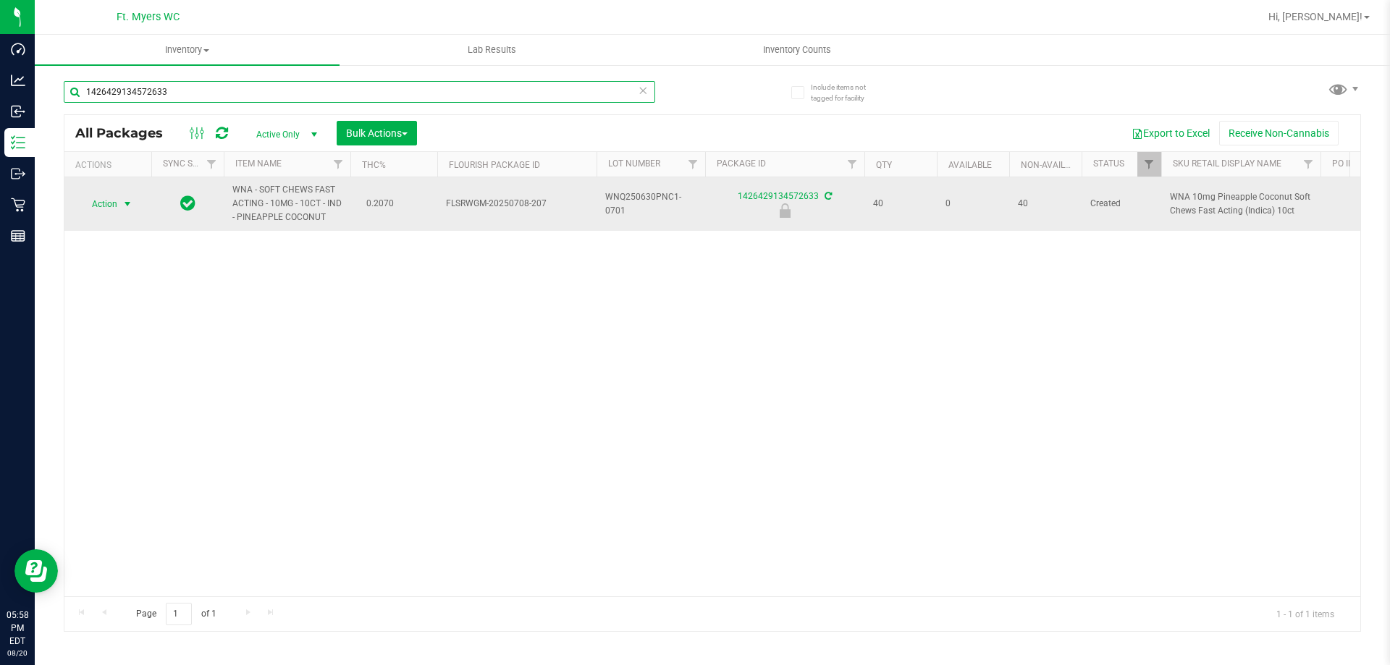
type input "1426429134572633"
click at [116, 213] on span "Action" at bounding box center [98, 204] width 39 height 20
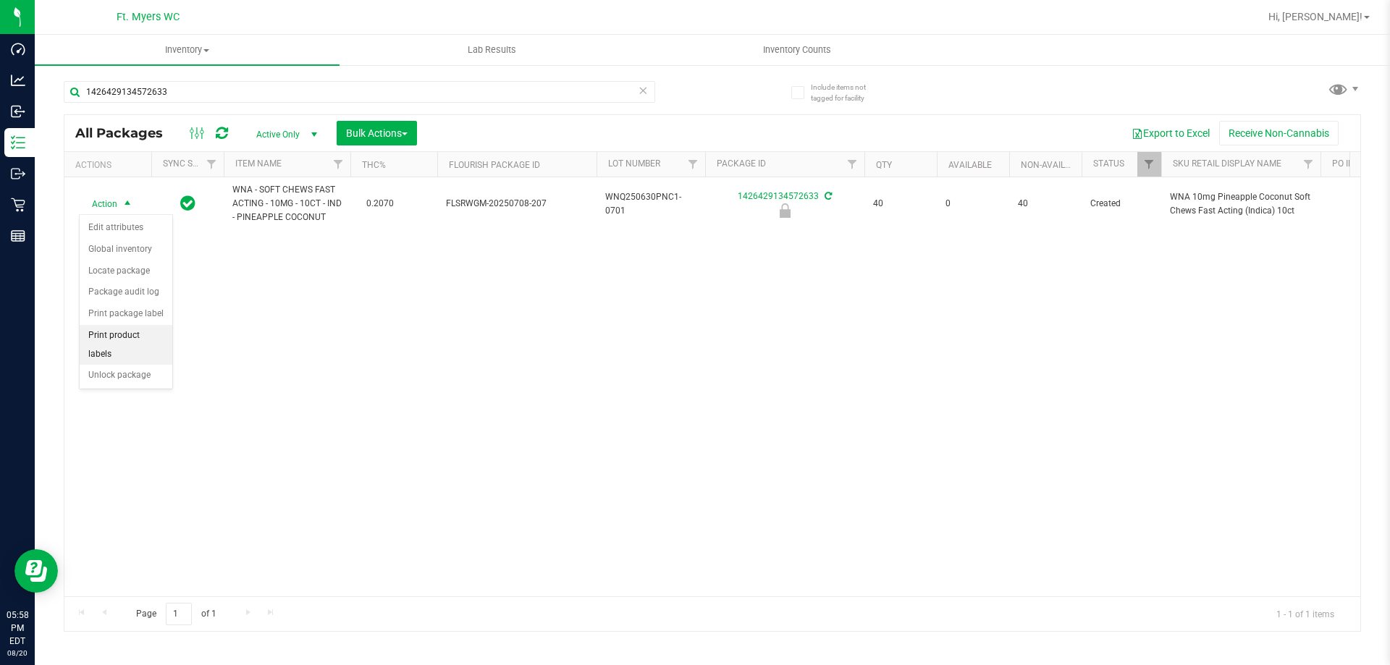
click at [140, 345] on li "Print product labels" at bounding box center [126, 345] width 93 height 40
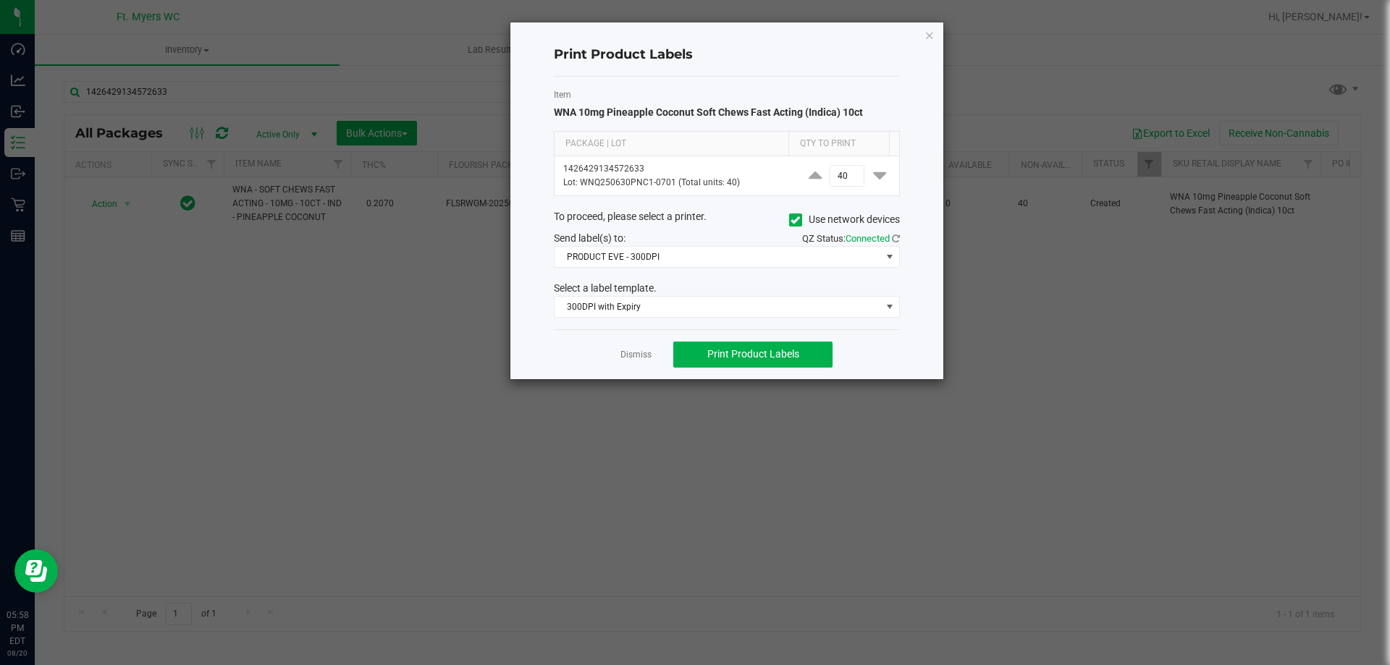
click at [628, 362] on app-cancel-button "Dismiss" at bounding box center [635, 354] width 31 height 15
click at [634, 353] on link "Dismiss" at bounding box center [635, 355] width 31 height 12
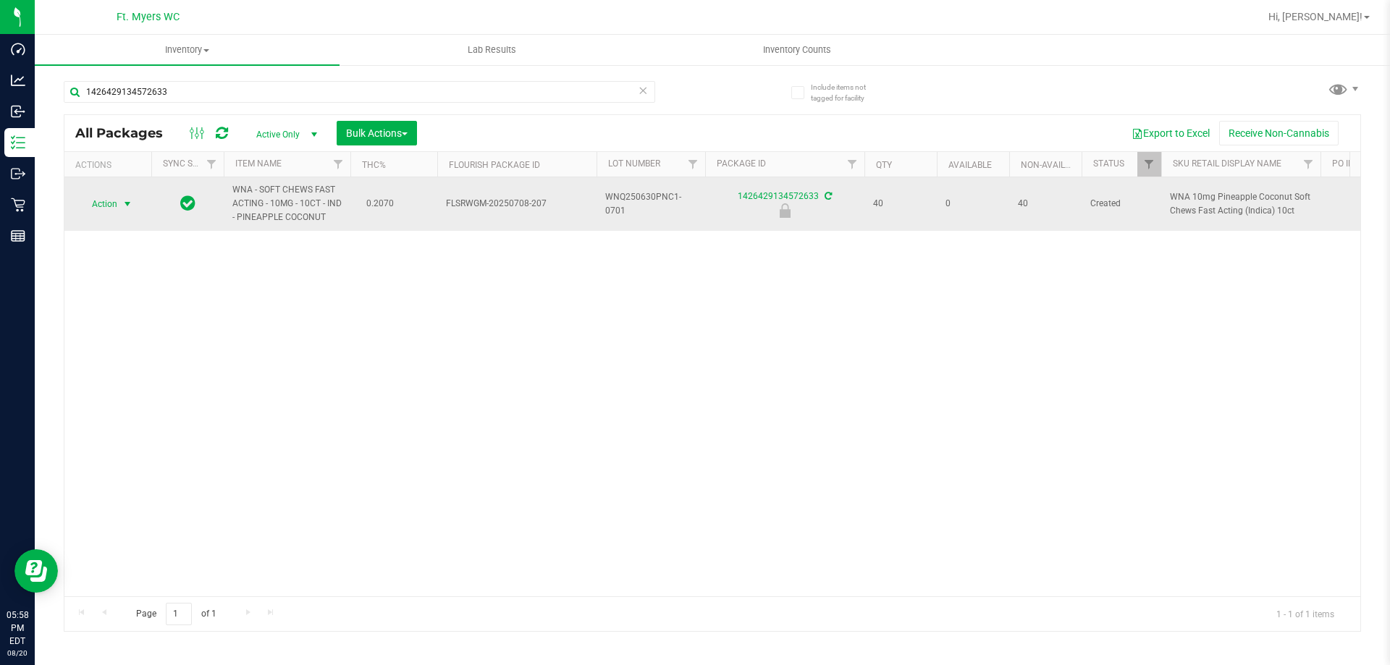
click at [109, 195] on span "Action" at bounding box center [98, 204] width 39 height 20
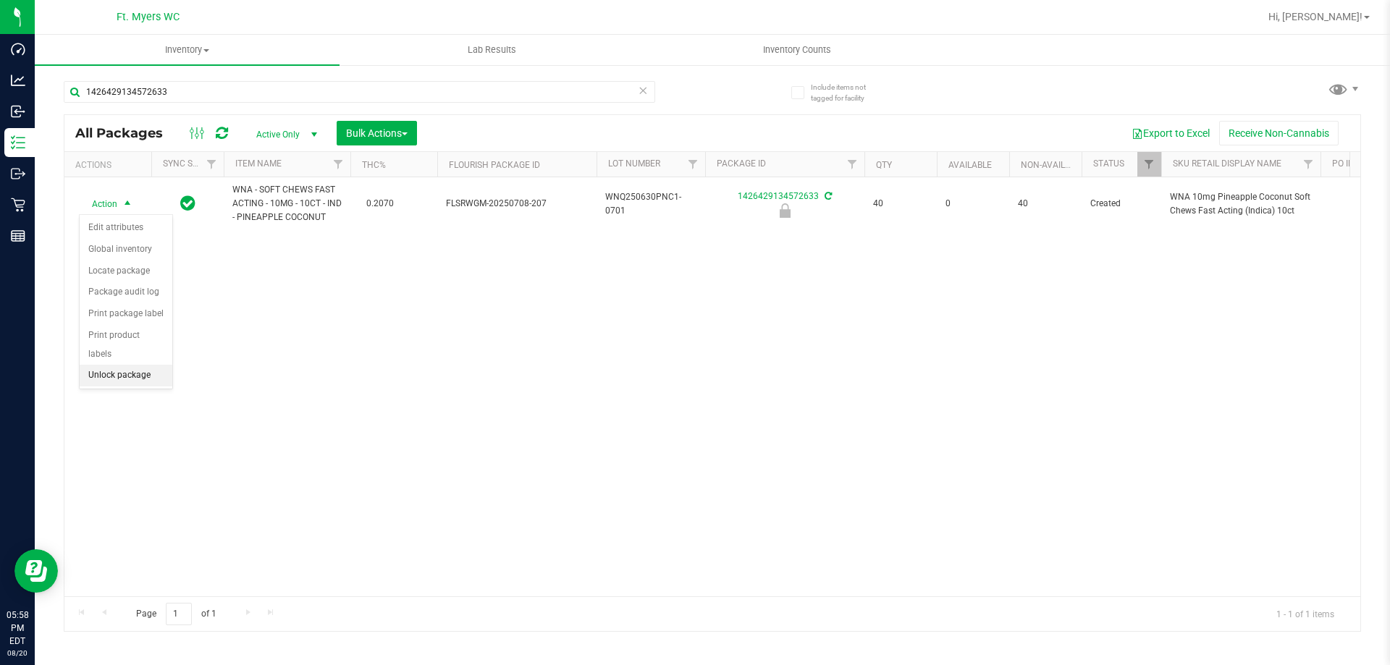
click at [157, 366] on li "Unlock package" at bounding box center [126, 376] width 93 height 22
